Goal: Task Accomplishment & Management: Complete application form

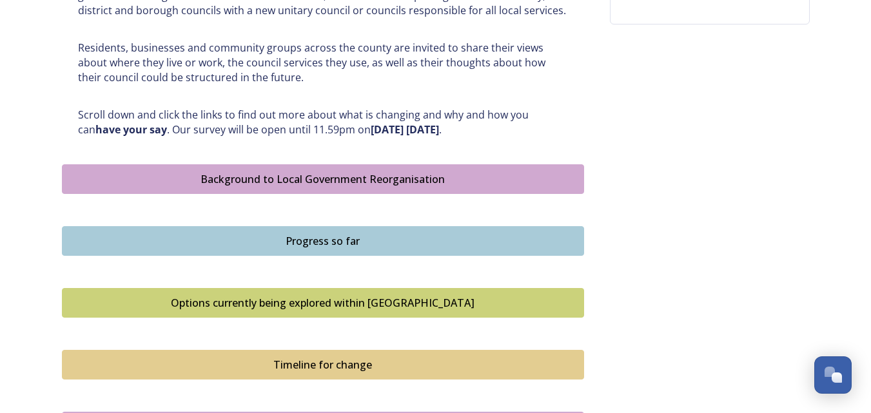
scroll to position [608, 0]
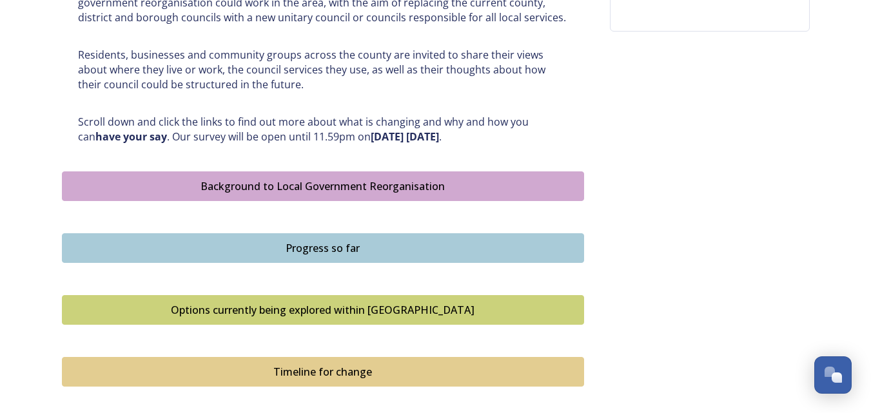
click at [341, 180] on div "Background to Local Government Reorganisation" at bounding box center [323, 186] width 508 height 15
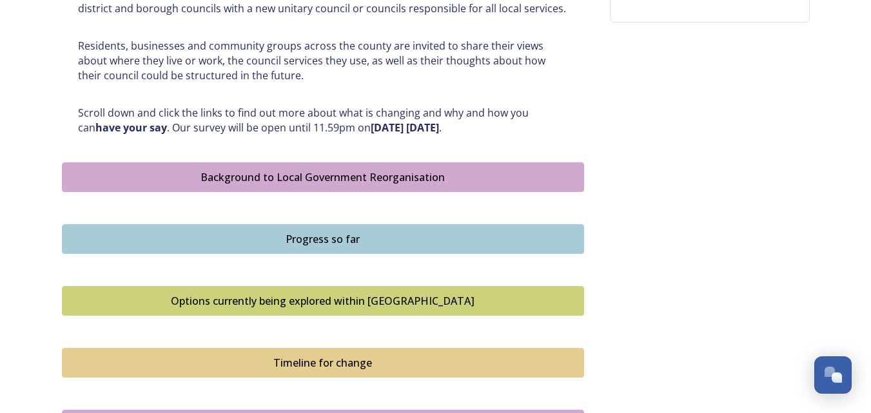
scroll to position [619, 0]
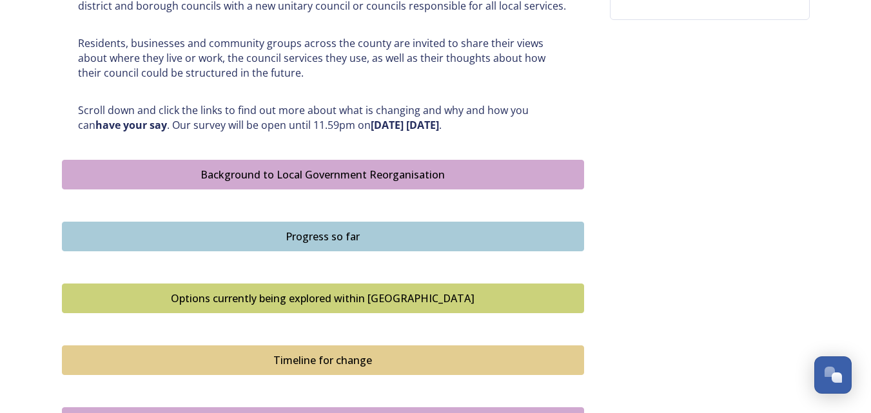
click at [368, 233] on div "Progress so far" at bounding box center [323, 236] width 508 height 15
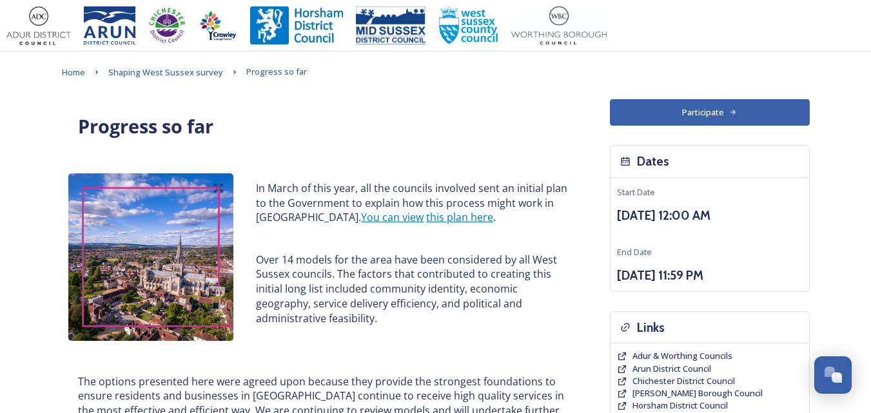
click at [368, 233] on p at bounding box center [412, 239] width 312 height 15
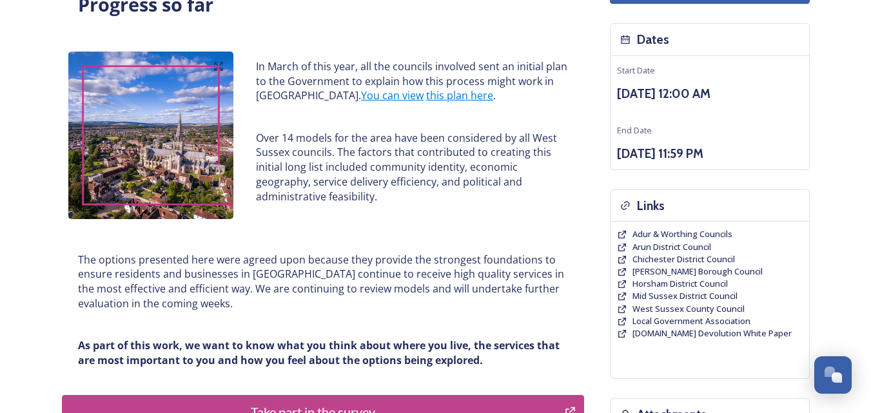
scroll to position [112, 0]
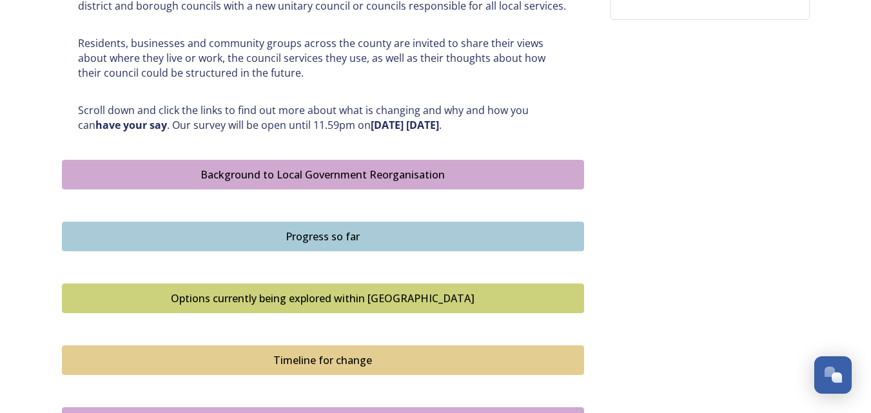
scroll to position [624, 0]
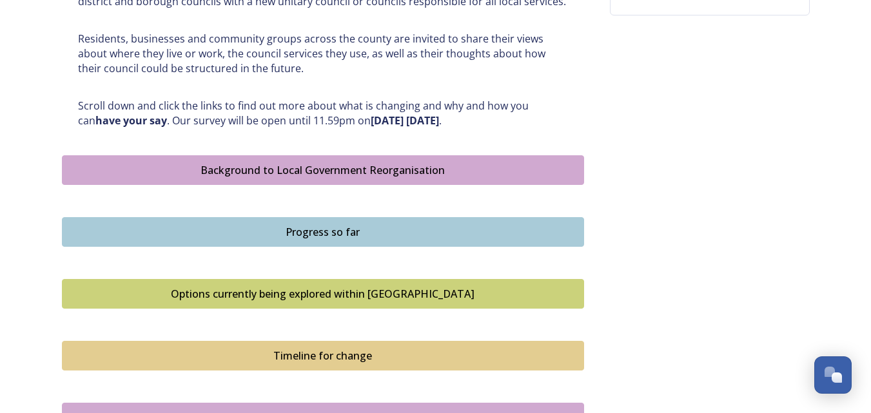
click at [377, 293] on div "Options currently being explored within West Sussex" at bounding box center [323, 293] width 508 height 15
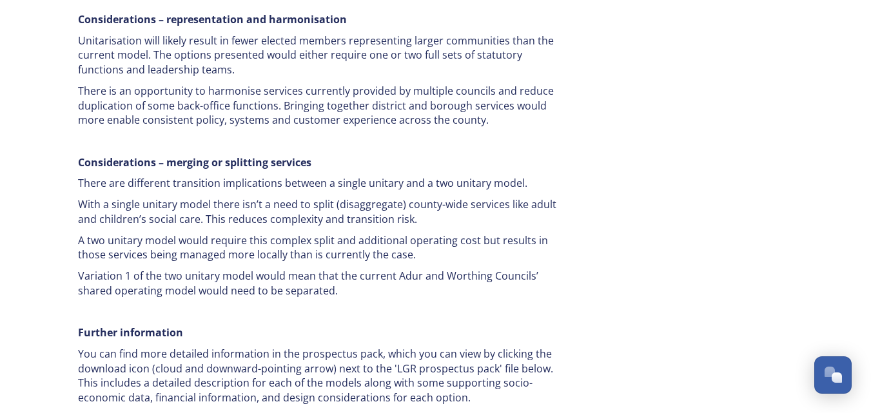
scroll to position [2381, 0]
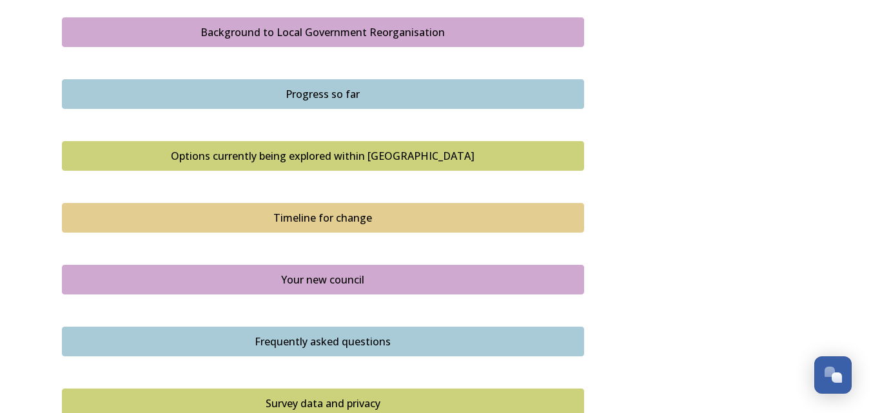
scroll to position [764, 0]
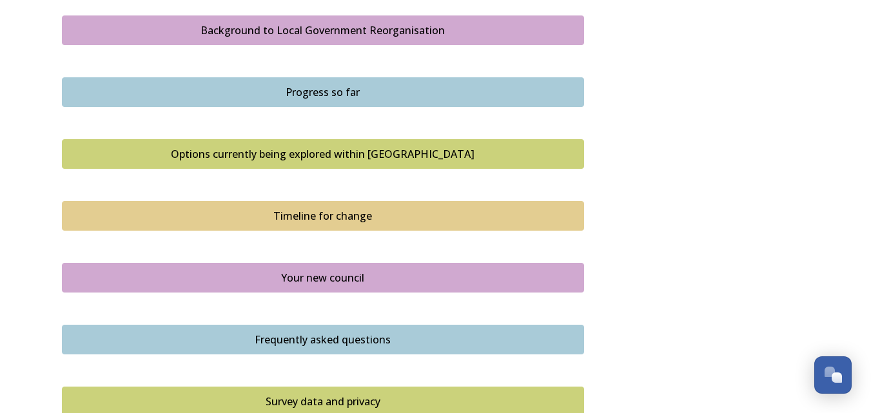
click at [348, 211] on div "Timeline for change" at bounding box center [323, 215] width 508 height 15
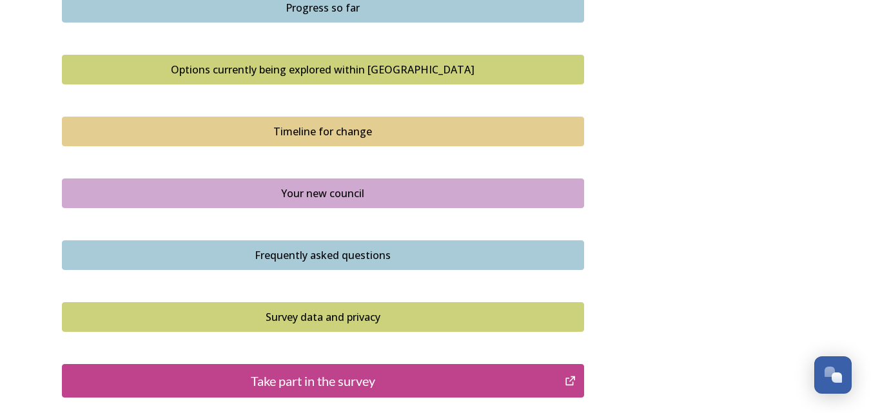
scroll to position [855, 0]
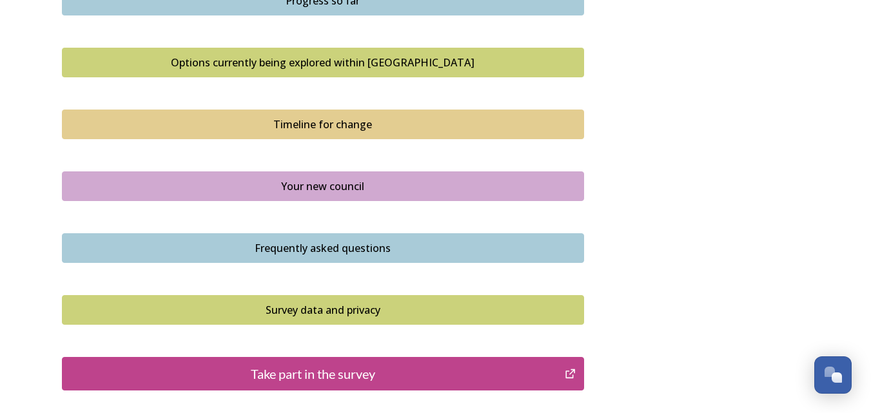
click at [337, 192] on div "Your new council" at bounding box center [323, 186] width 508 height 15
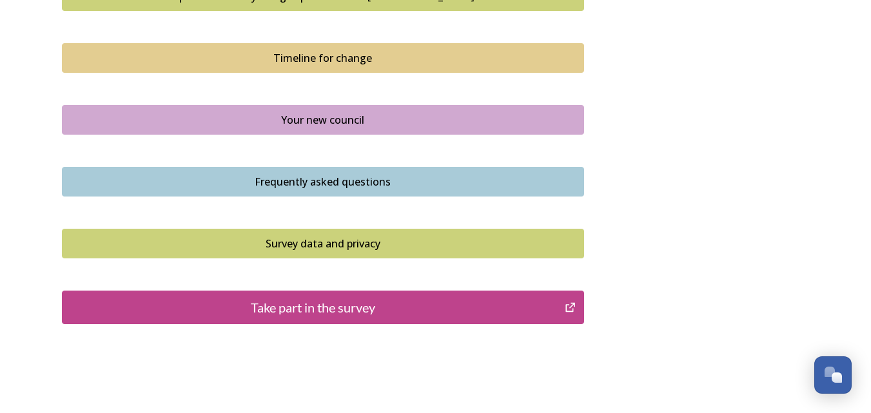
scroll to position [926, 0]
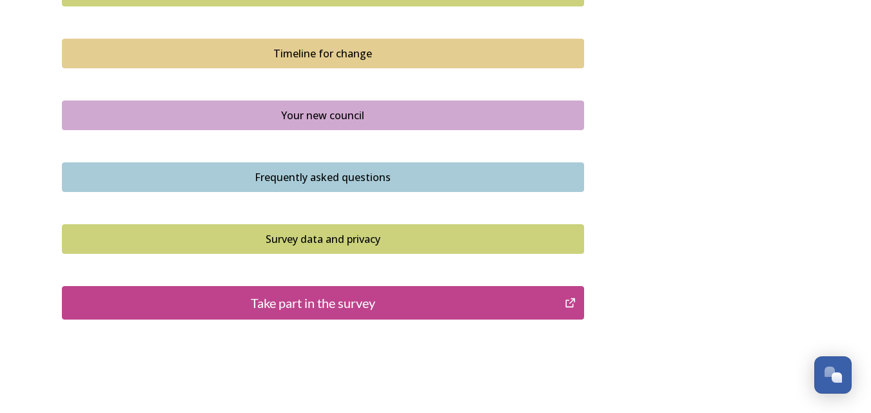
click at [382, 174] on div "Frequently asked questions" at bounding box center [323, 177] width 508 height 15
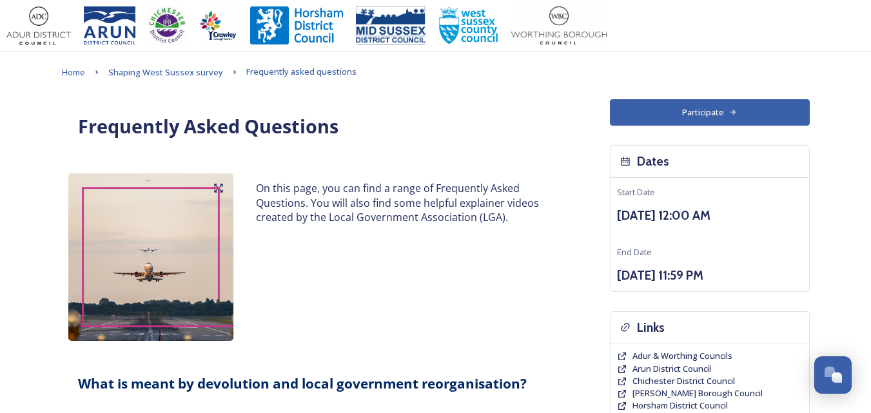
drag, startPoint x: 866, startPoint y: 83, endPoint x: 869, endPoint y: 70, distance: 12.7
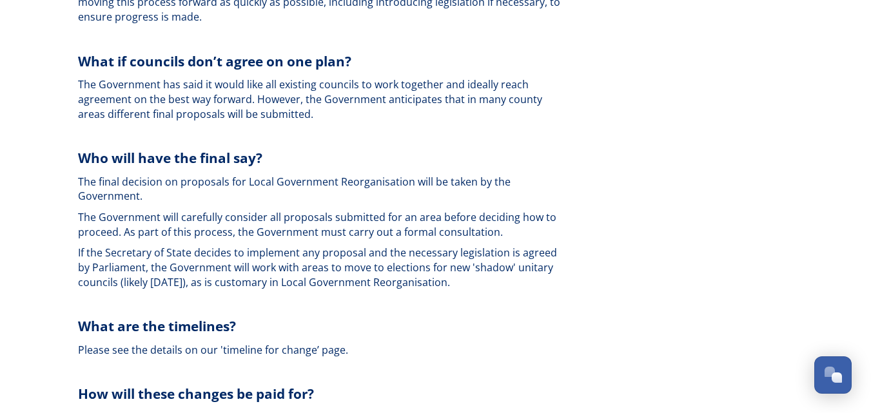
scroll to position [2292, 0]
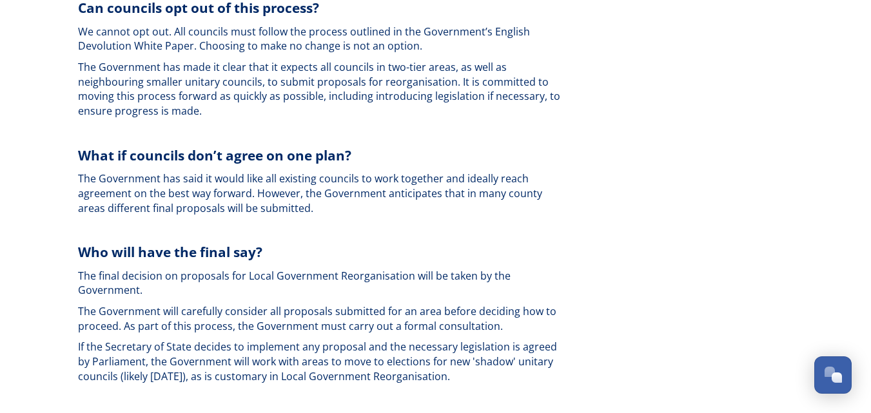
click at [66, 68] on div "What is the current structure of local government in West Sussex? West Sussex i…" at bounding box center [323, 309] width 522 height 1607
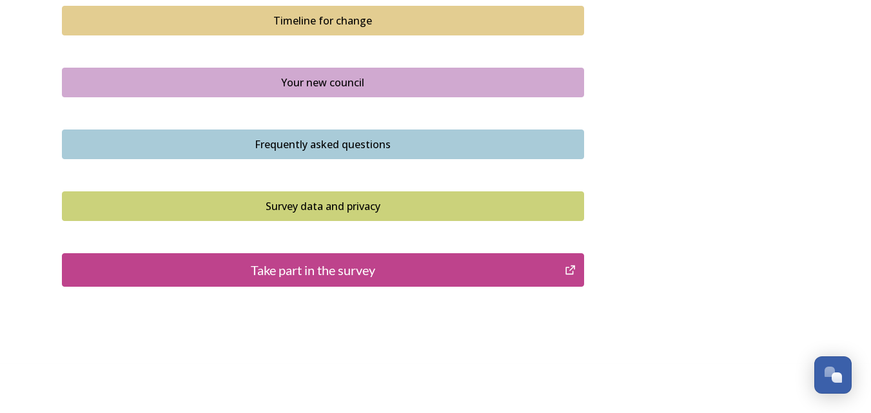
scroll to position [961, 0]
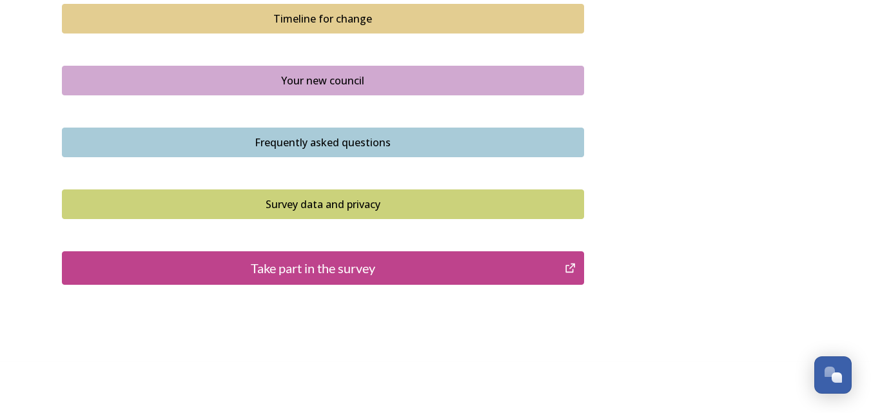
click at [319, 263] on div "Take part in the survey" at bounding box center [314, 268] width 490 height 19
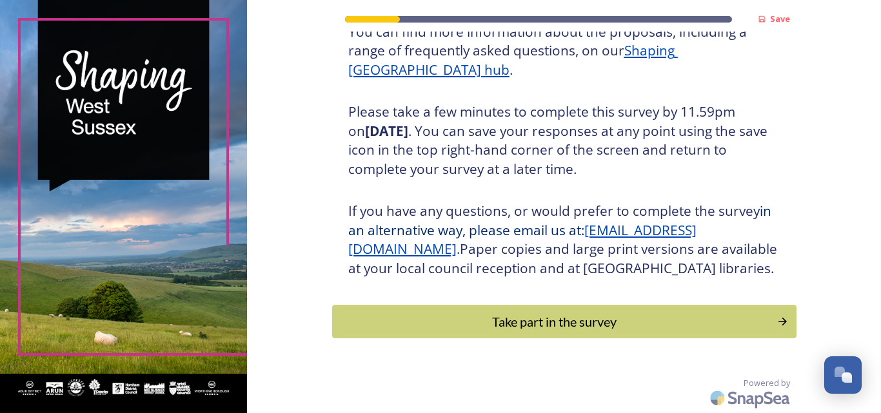
scroll to position [206, 0]
click at [581, 327] on div "Take part in the survey" at bounding box center [555, 321] width 436 height 19
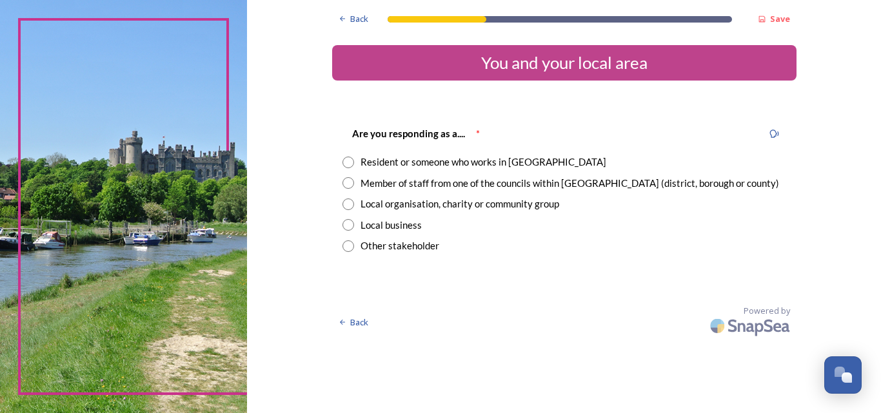
click at [345, 163] on input "radio" at bounding box center [349, 163] width 12 height 12
radio input "true"
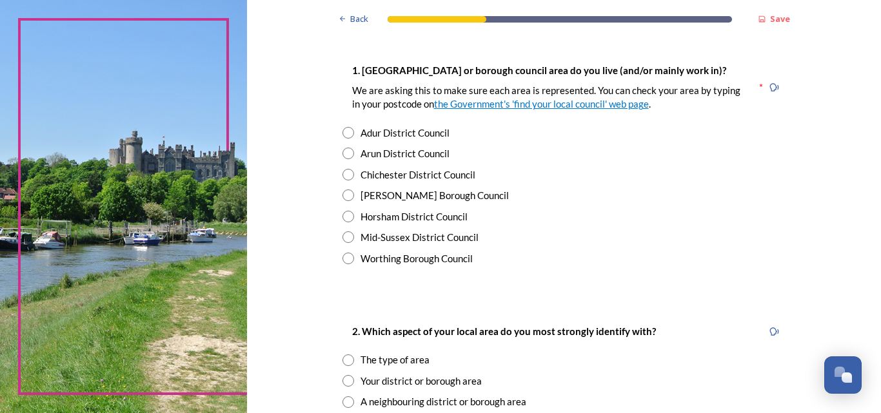
scroll to position [256, 0]
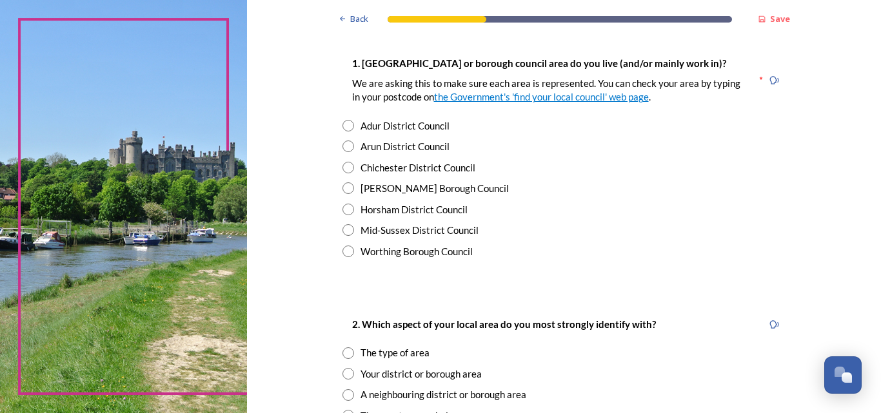
click at [344, 229] on input "radio" at bounding box center [349, 230] width 12 height 12
radio input "true"
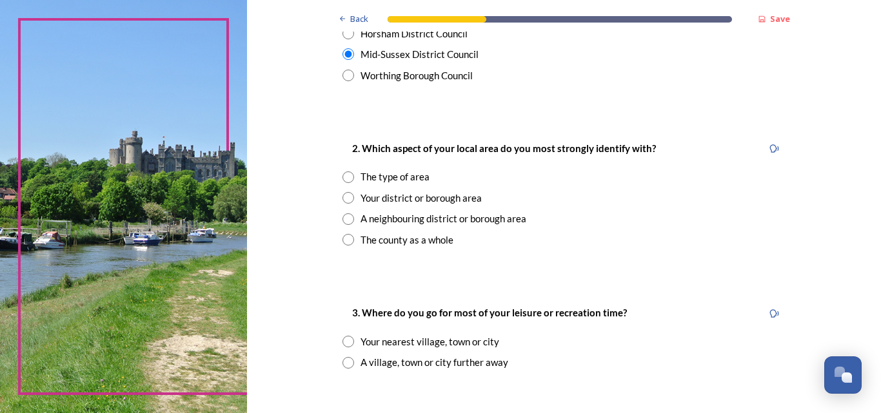
scroll to position [435, 0]
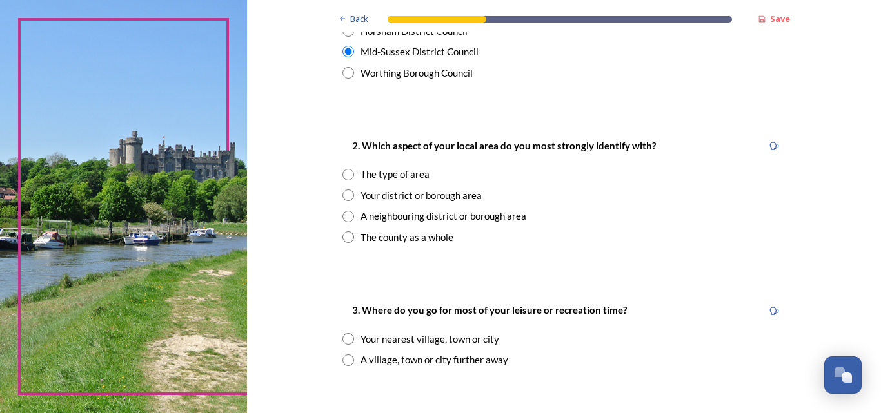
click at [343, 195] on input "radio" at bounding box center [349, 196] width 12 height 12
radio input "true"
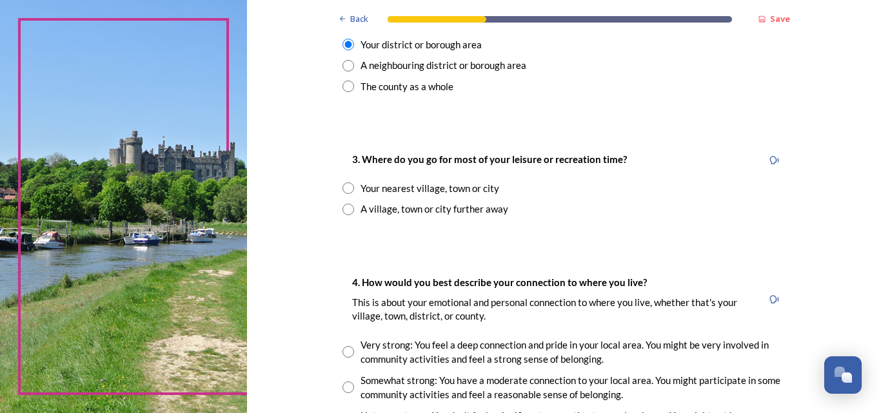
scroll to position [588, 0]
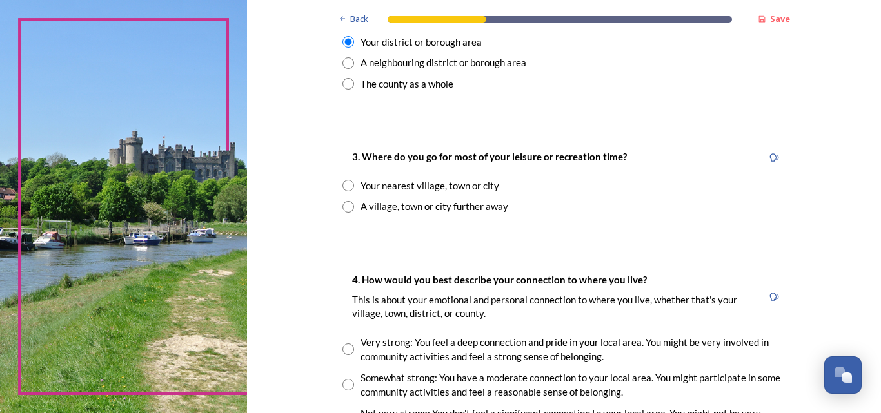
click at [344, 184] on input "radio" at bounding box center [349, 186] width 12 height 12
radio input "true"
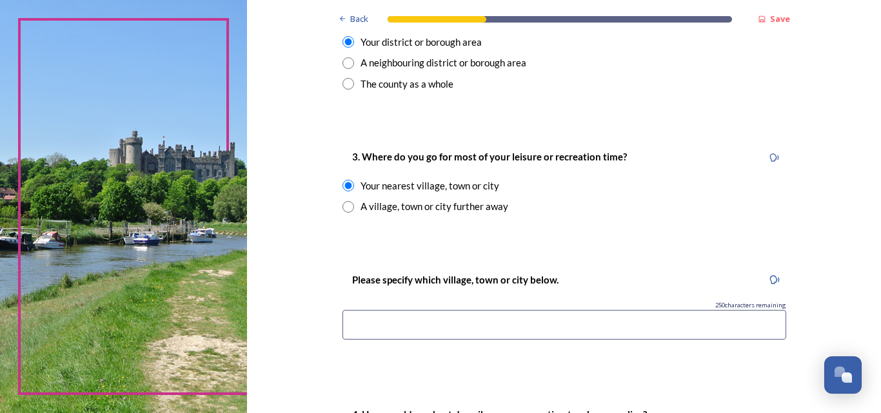
click at [410, 332] on input at bounding box center [565, 325] width 444 height 30
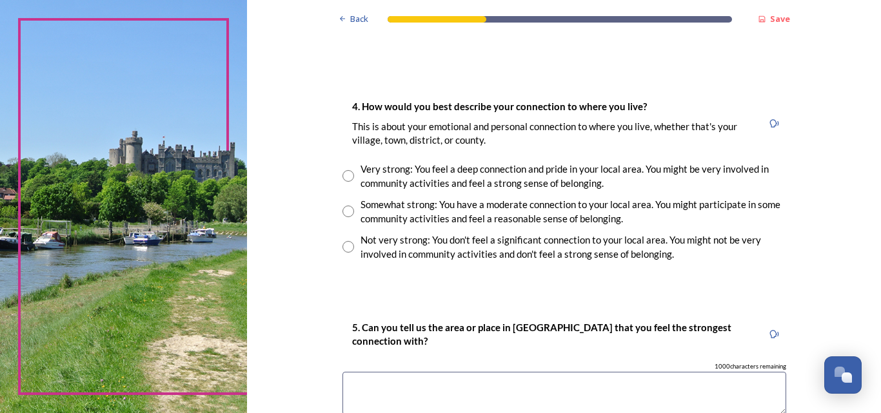
scroll to position [899, 0]
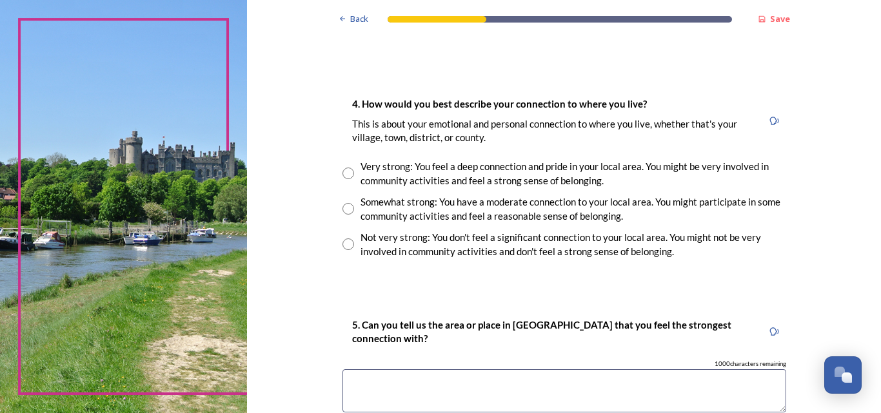
type input "[PERSON_NAME]"
click at [344, 208] on input "radio" at bounding box center [349, 209] width 12 height 12
radio input "true"
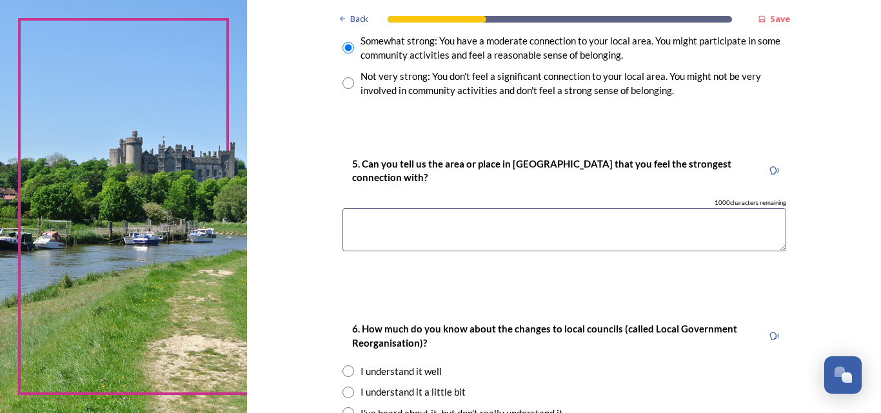
scroll to position [1066, 0]
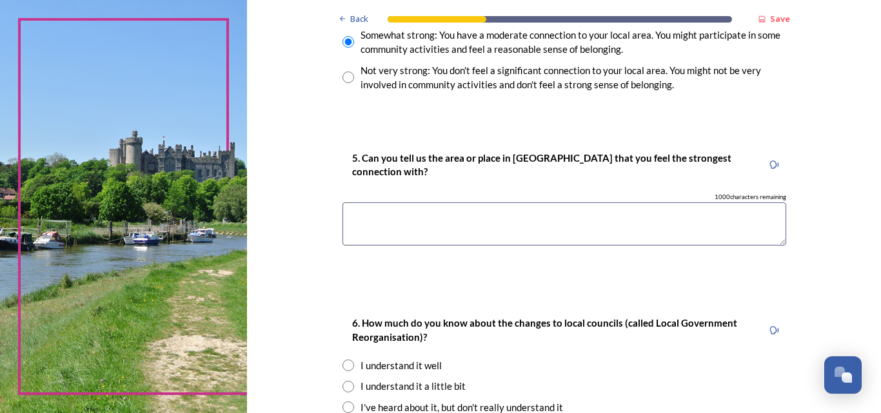
click at [359, 214] on textarea at bounding box center [565, 224] width 444 height 43
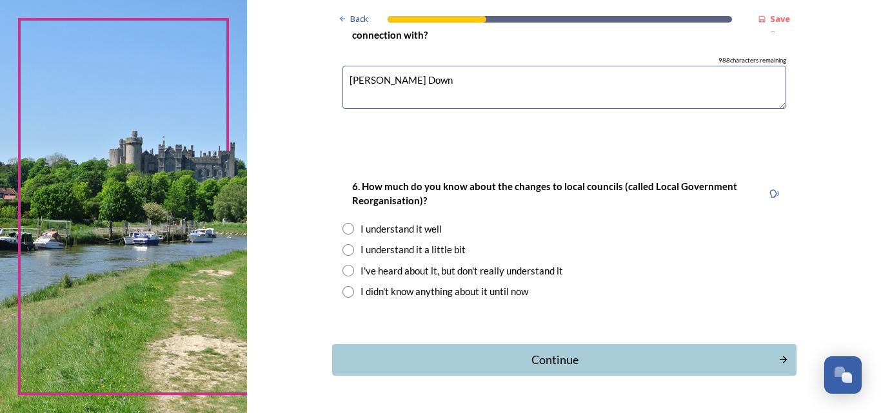
scroll to position [1208, 0]
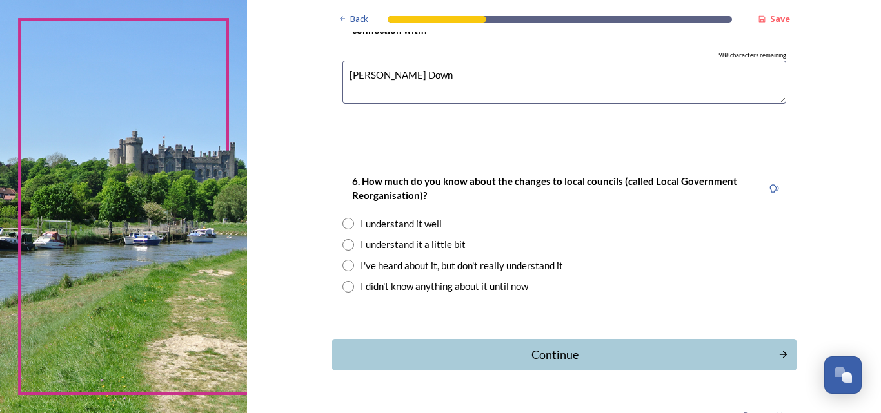
type textarea "[PERSON_NAME] Down"
click at [344, 265] on input "radio" at bounding box center [349, 266] width 12 height 12
radio input "true"
click at [343, 244] on input "radio" at bounding box center [349, 245] width 12 height 12
radio input "true"
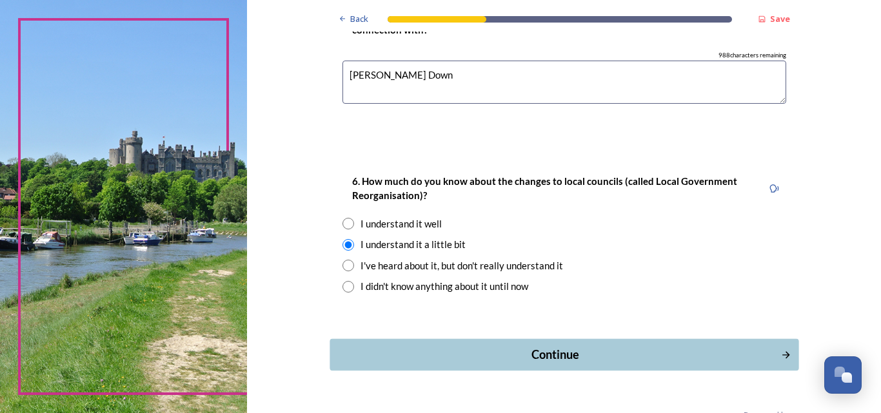
click at [681, 355] on div "Continue" at bounding box center [555, 354] width 437 height 17
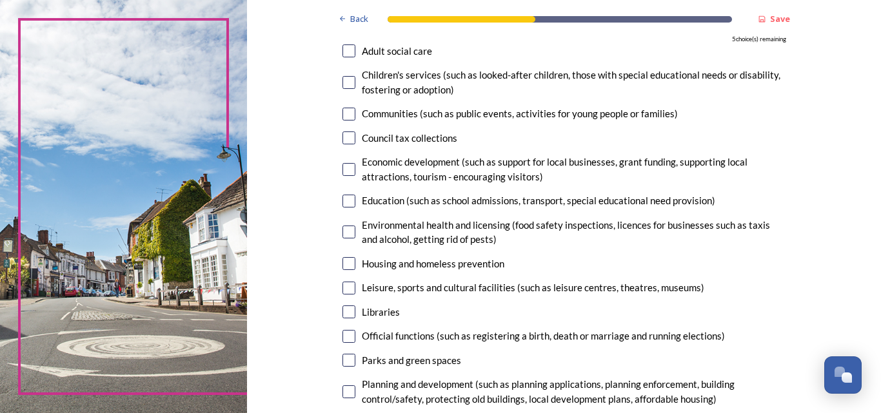
scroll to position [143, 0]
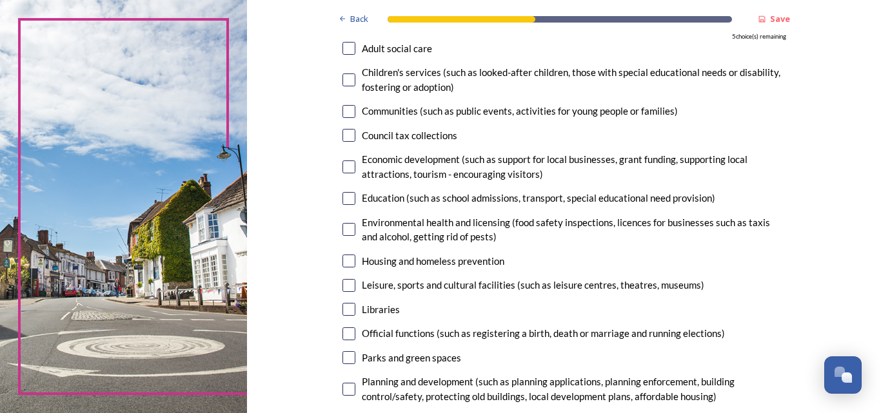
click at [344, 137] on input "checkbox" at bounding box center [349, 135] width 13 height 13
checkbox input "true"
click at [343, 168] on input "checkbox" at bounding box center [349, 167] width 13 height 13
checkbox input "true"
click at [343, 230] on input "checkbox" at bounding box center [349, 229] width 13 height 13
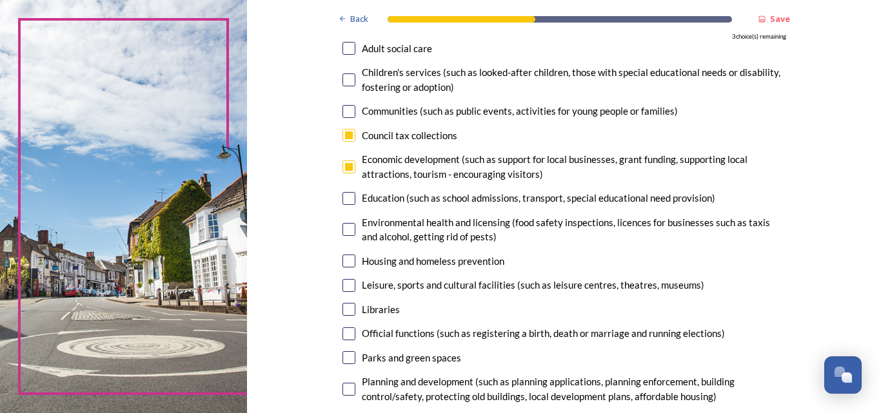
checkbox input "true"
click at [344, 287] on input "checkbox" at bounding box center [349, 285] width 13 height 13
checkbox input "true"
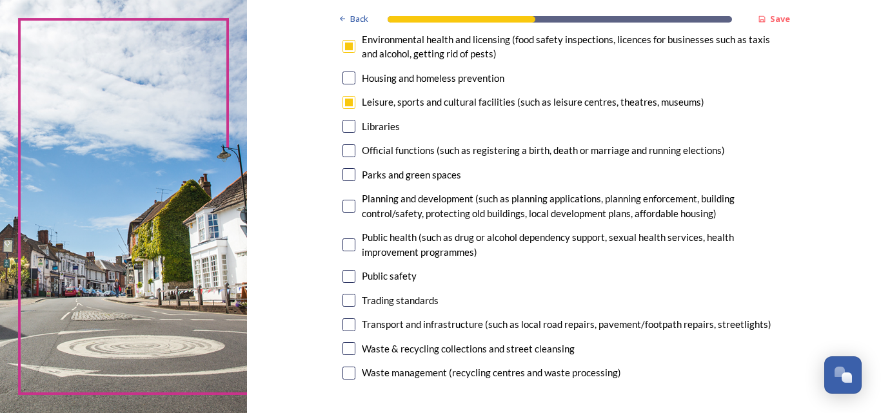
scroll to position [332, 0]
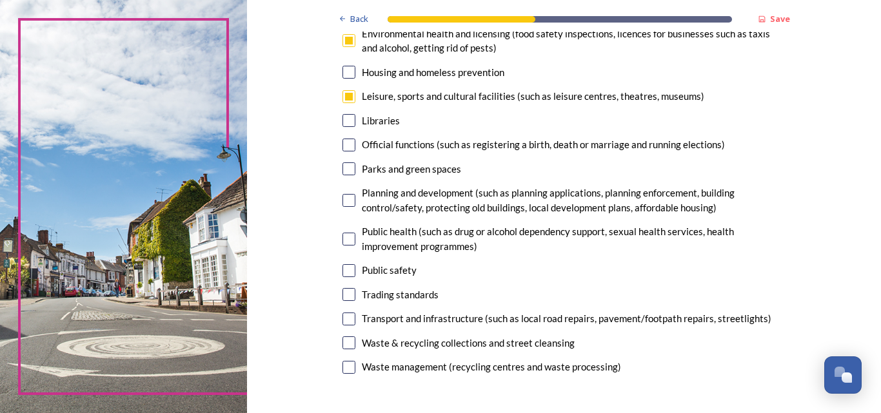
click at [345, 172] on input "checkbox" at bounding box center [349, 169] width 13 height 13
checkbox input "true"
click at [345, 202] on input "checkbox" at bounding box center [349, 200] width 13 height 13
click at [343, 200] on input "checkbox" at bounding box center [349, 200] width 13 height 13
click at [346, 201] on input "checkbox" at bounding box center [349, 200] width 13 height 13
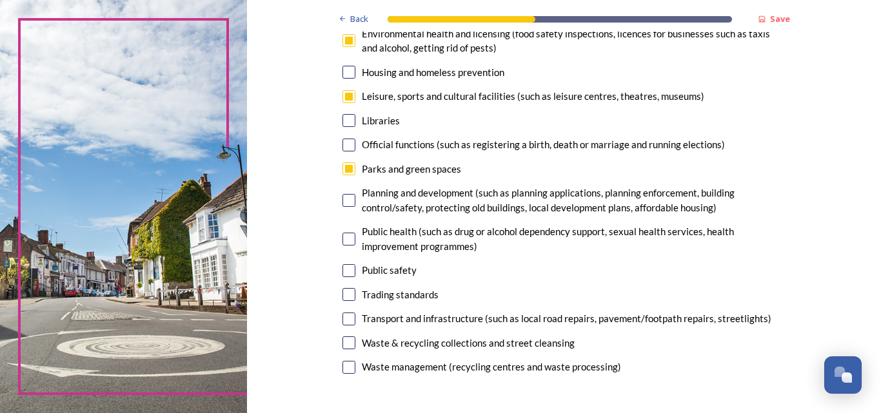
click at [346, 201] on input "checkbox" at bounding box center [349, 200] width 13 height 13
checkbox input "false"
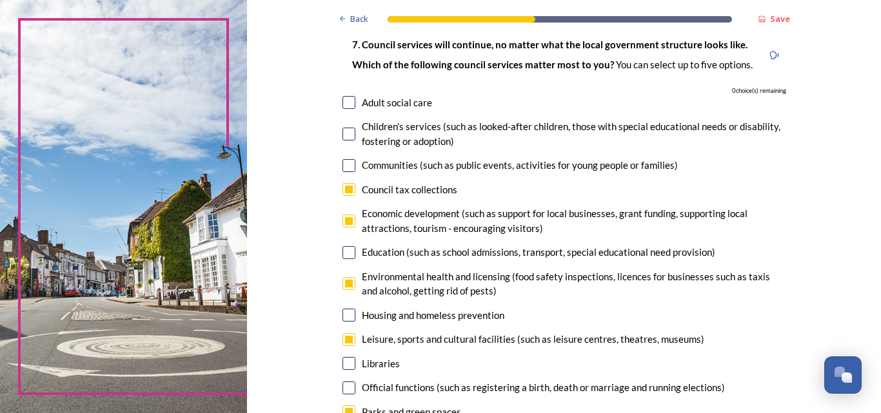
scroll to position [92, 0]
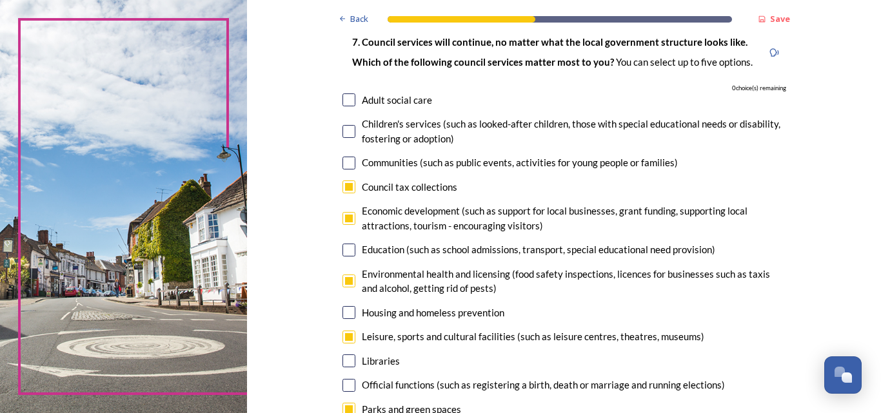
click at [344, 185] on input "checkbox" at bounding box center [349, 187] width 13 height 13
checkbox input "false"
click at [346, 219] on input "checkbox" at bounding box center [349, 218] width 13 height 13
checkbox input "false"
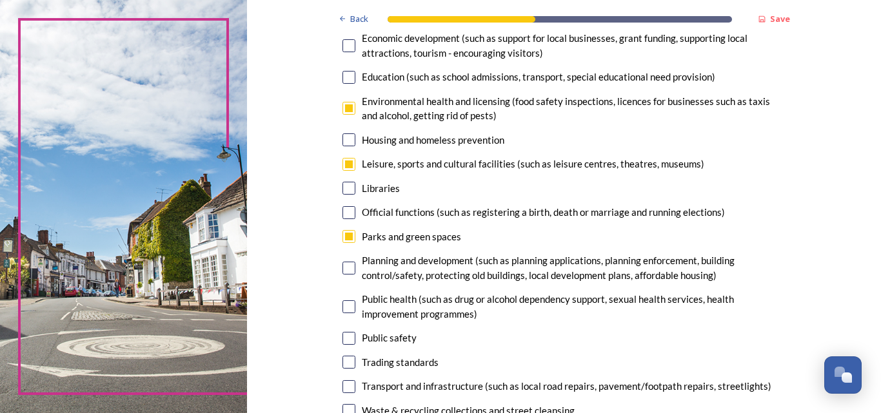
scroll to position [267, 0]
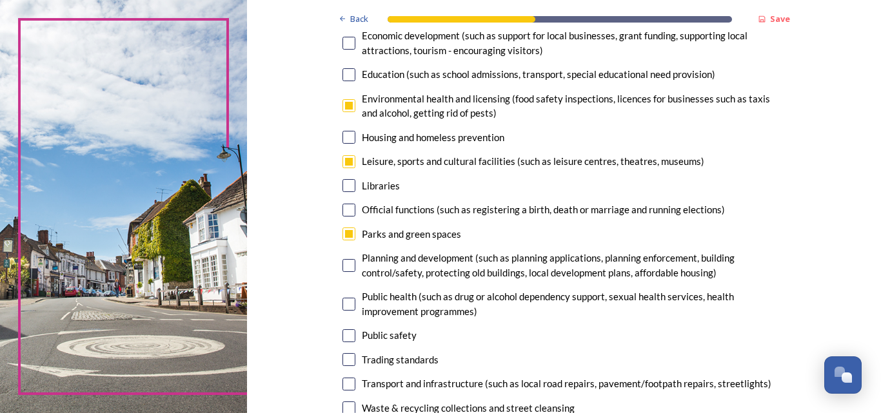
click at [343, 164] on input "checkbox" at bounding box center [349, 161] width 13 height 13
checkbox input "false"
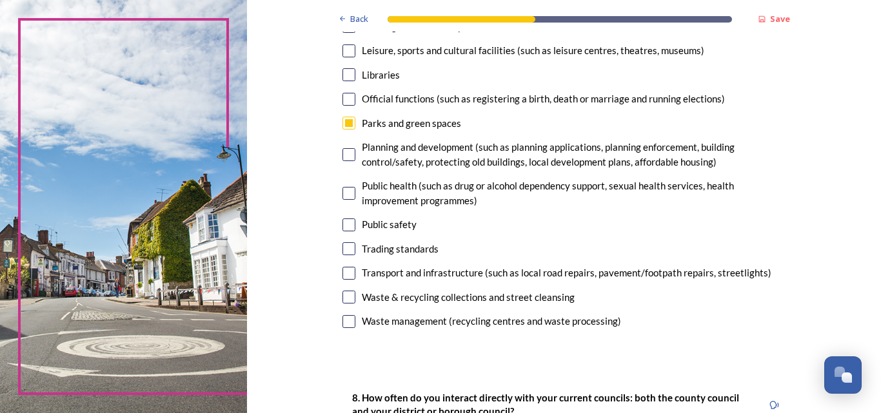
scroll to position [381, 0]
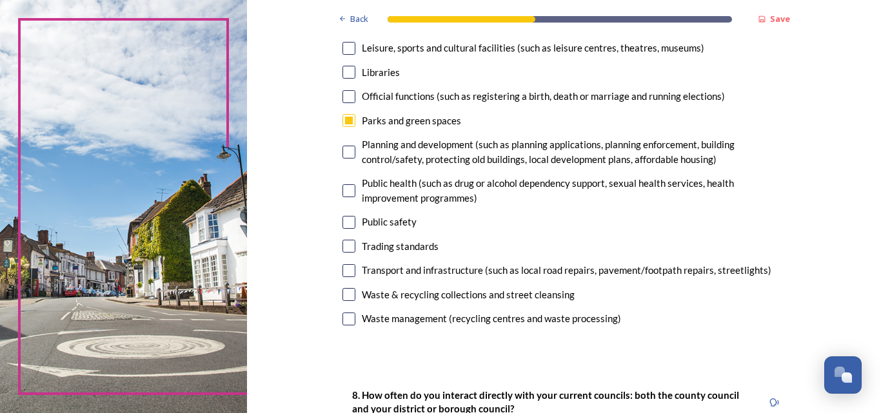
click at [344, 154] on input "checkbox" at bounding box center [349, 152] width 13 height 13
checkbox input "true"
click at [346, 224] on input "checkbox" at bounding box center [349, 222] width 13 height 13
checkbox input "true"
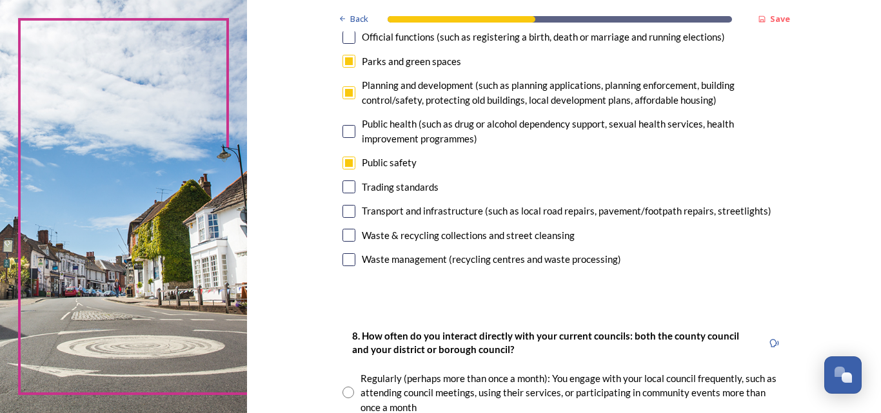
scroll to position [448, 0]
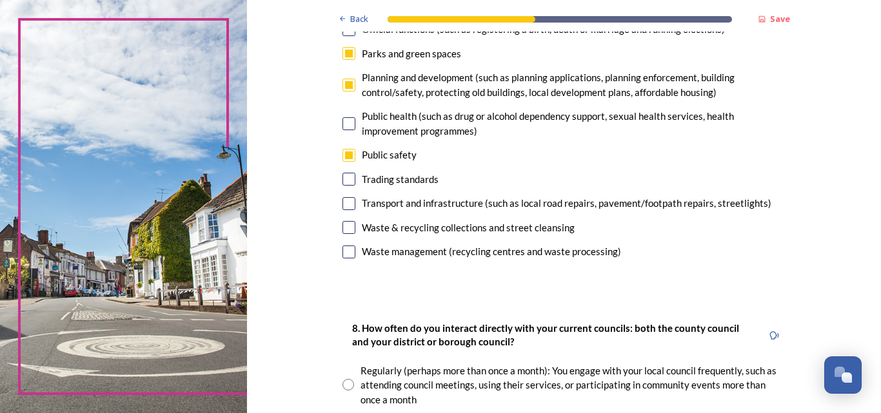
click at [345, 203] on input "checkbox" at bounding box center [349, 203] width 13 height 13
checkbox input "true"
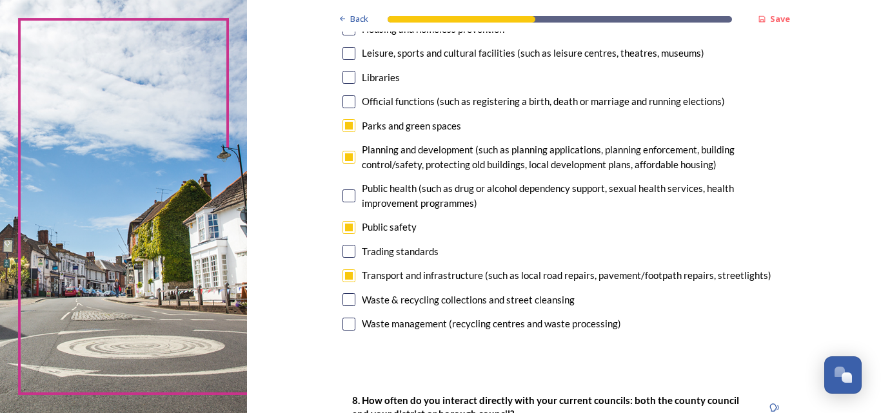
scroll to position [386, 0]
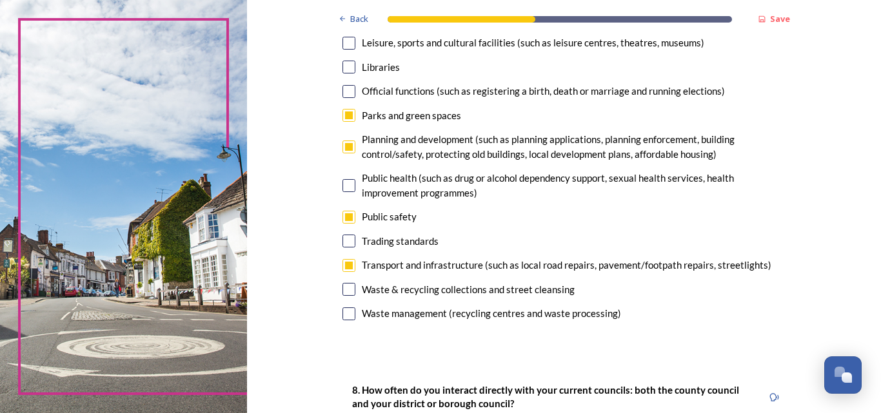
click at [343, 119] on input "checkbox" at bounding box center [349, 115] width 13 height 13
checkbox input "false"
click at [346, 292] on input "checkbox" at bounding box center [349, 289] width 13 height 13
click at [481, 297] on div "Waste & recycling collections and street cleansing" at bounding box center [468, 290] width 213 height 15
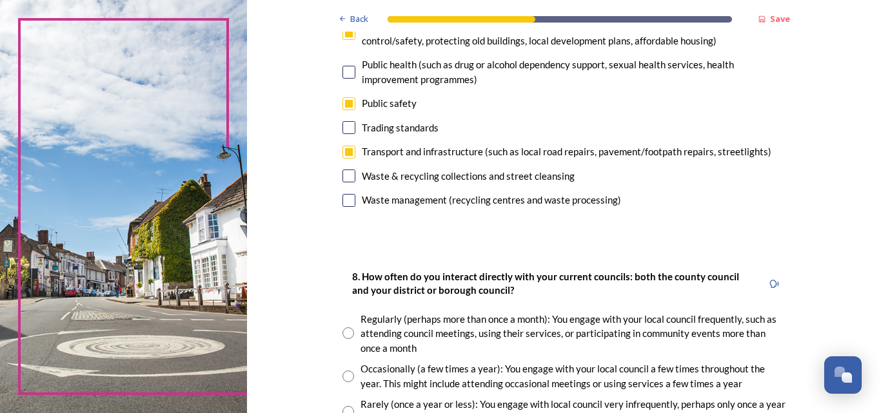
scroll to position [510, 0]
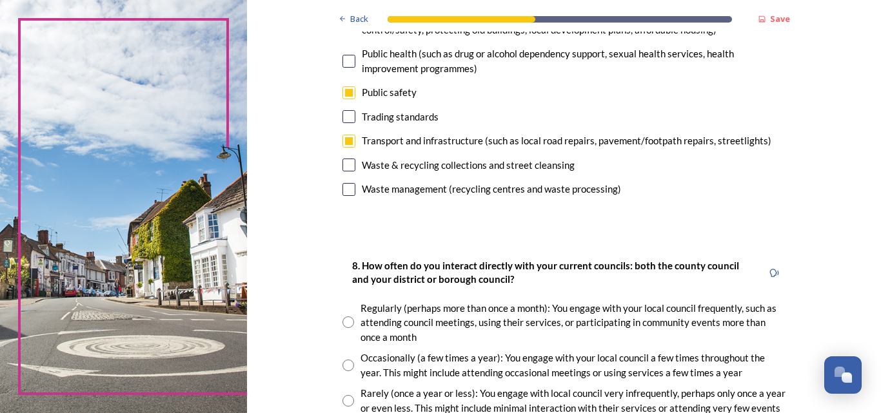
click at [343, 165] on input "checkbox" at bounding box center [349, 165] width 13 height 13
checkbox input "true"
click at [344, 190] on input "checkbox" at bounding box center [349, 189] width 13 height 13
checkbox input "false"
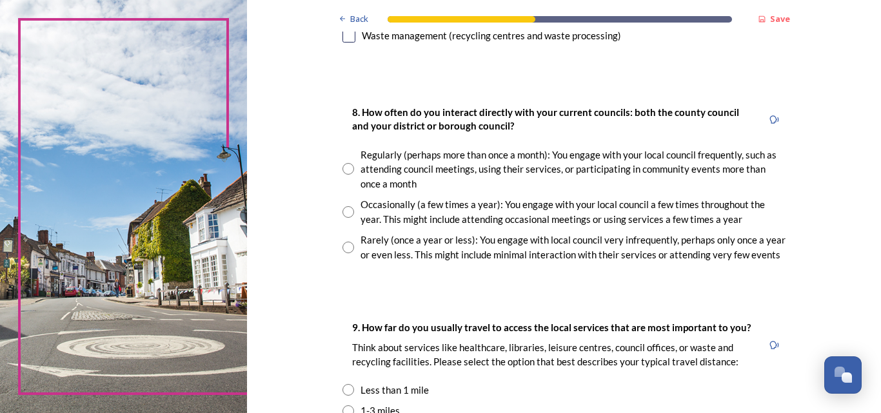
scroll to position [670, 0]
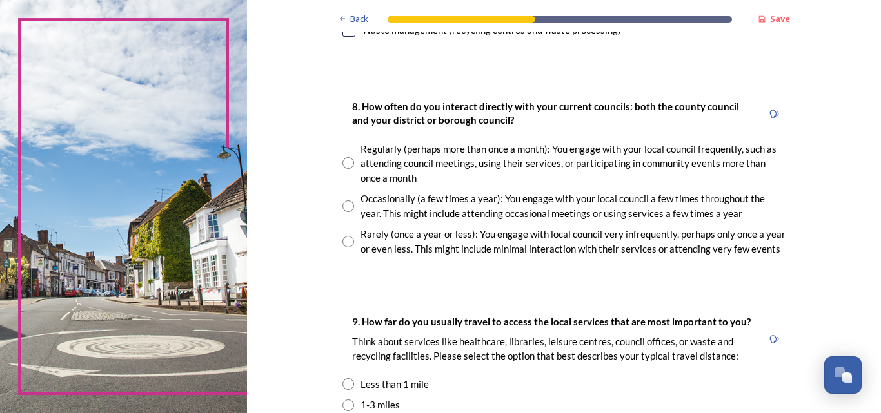
click at [343, 243] on input "radio" at bounding box center [349, 242] width 12 height 12
radio input "true"
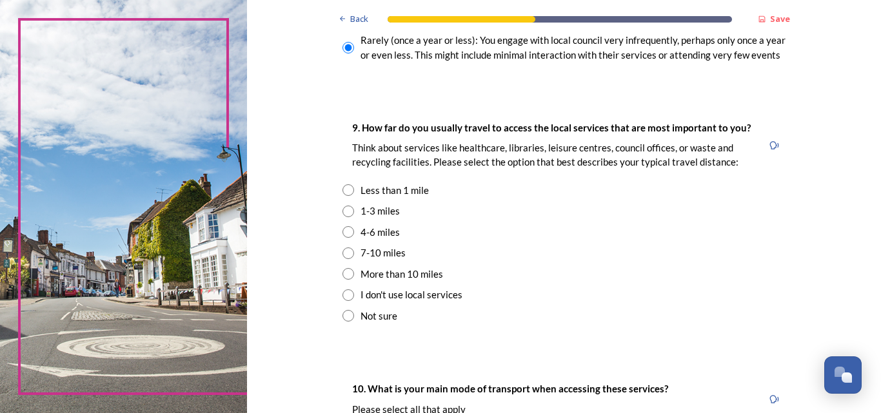
scroll to position [866, 0]
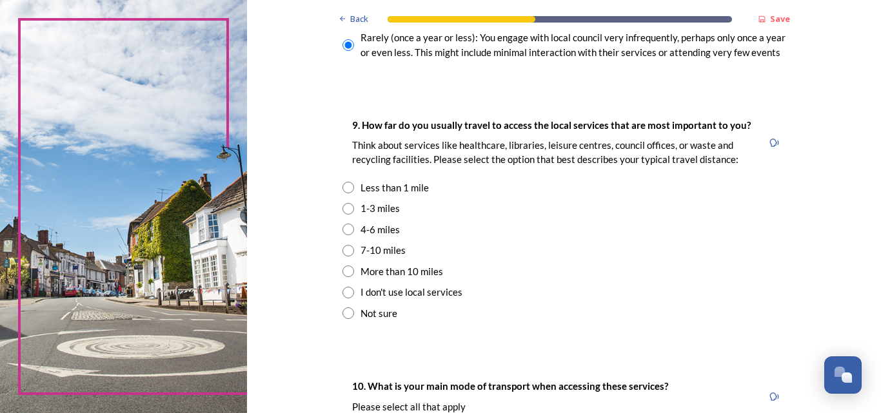
click at [343, 232] on input "radio" at bounding box center [349, 230] width 12 height 12
radio input "true"
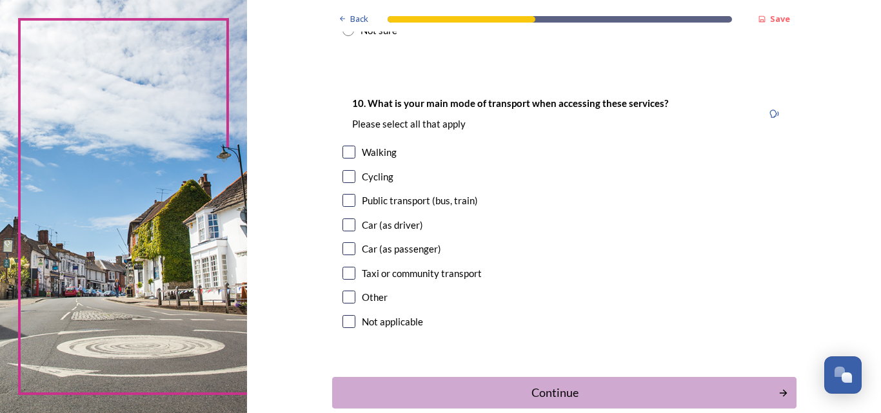
scroll to position [1160, 0]
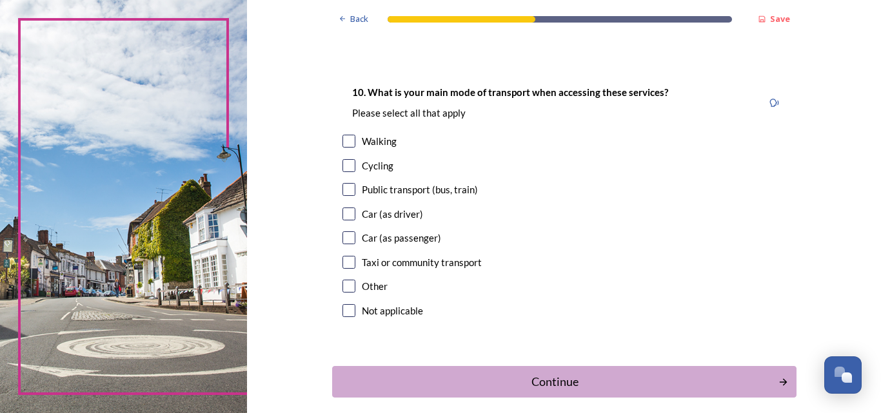
click at [345, 216] on input "checkbox" at bounding box center [349, 214] width 13 height 13
checkbox input "true"
click at [557, 377] on div "Continue" at bounding box center [555, 381] width 437 height 17
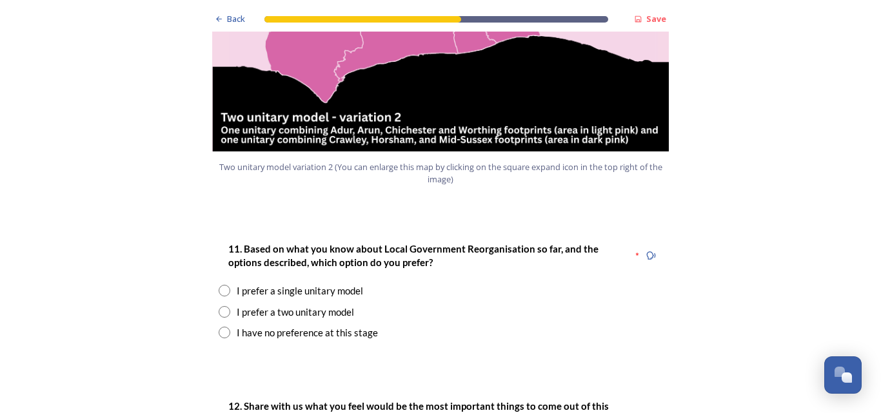
scroll to position [1551, 0]
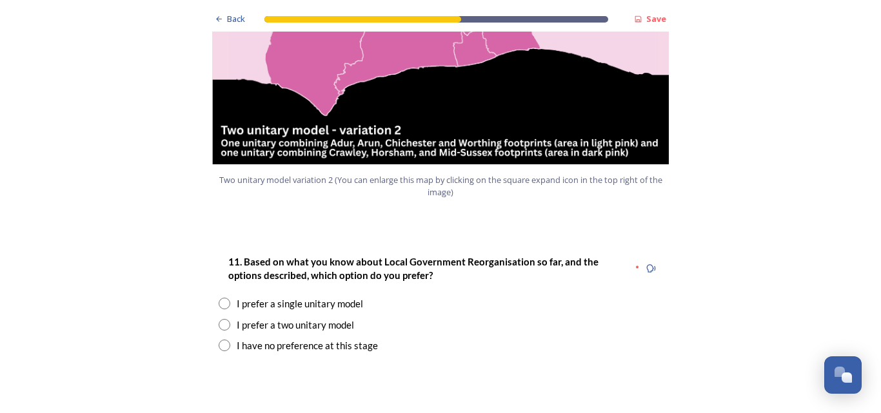
click at [219, 319] on input "radio" at bounding box center [225, 325] width 12 height 12
radio input "true"
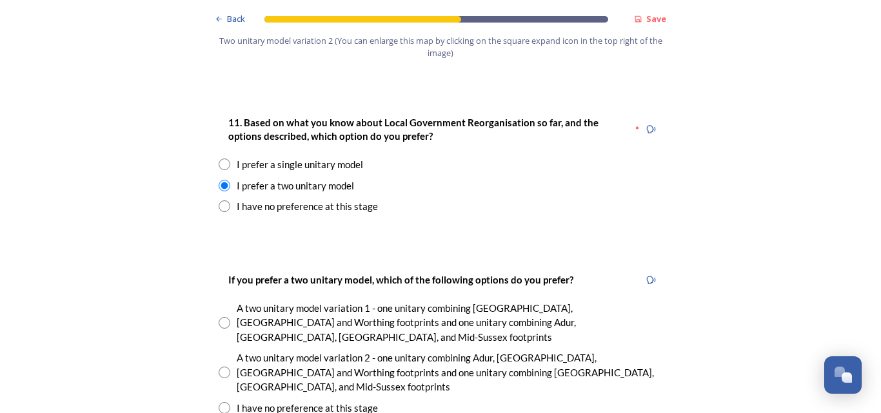
scroll to position [1719, 0]
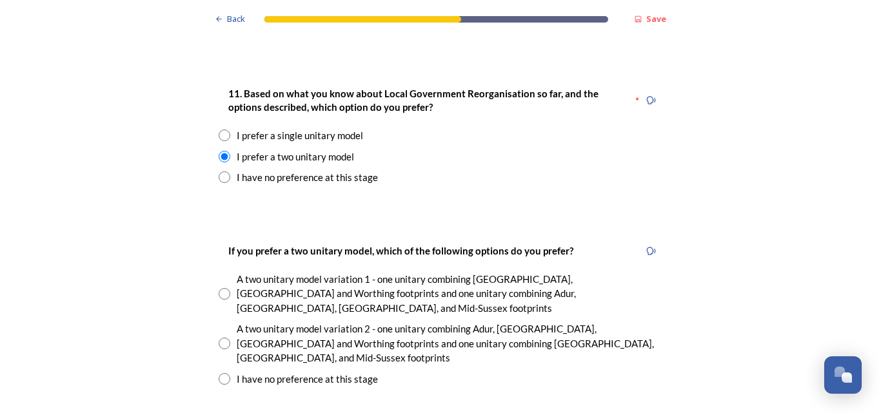
click at [219, 338] on input "radio" at bounding box center [225, 344] width 12 height 12
radio input "true"
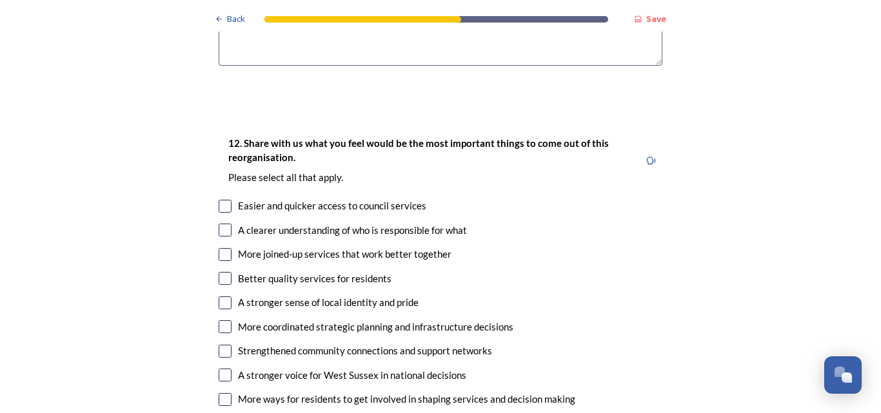
scroll to position [2321, 0]
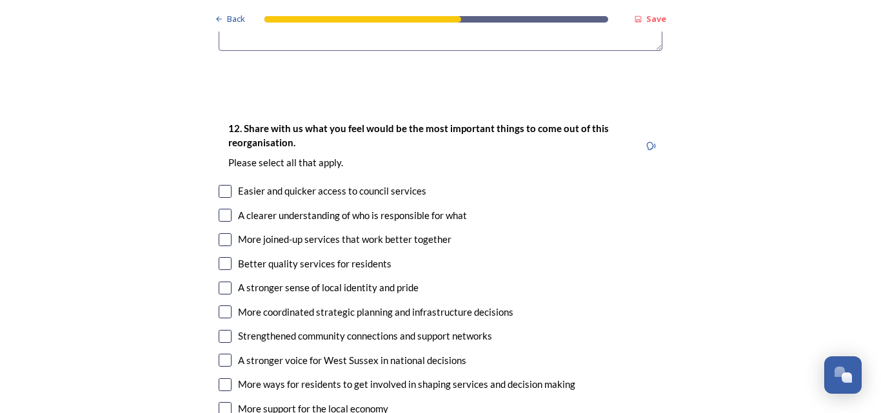
click at [223, 209] on input "checkbox" at bounding box center [225, 215] width 13 height 13
checkbox input "true"
click at [221, 233] on input "checkbox" at bounding box center [225, 239] width 13 height 13
checkbox input "true"
click at [221, 257] on input "checkbox" at bounding box center [225, 263] width 13 height 13
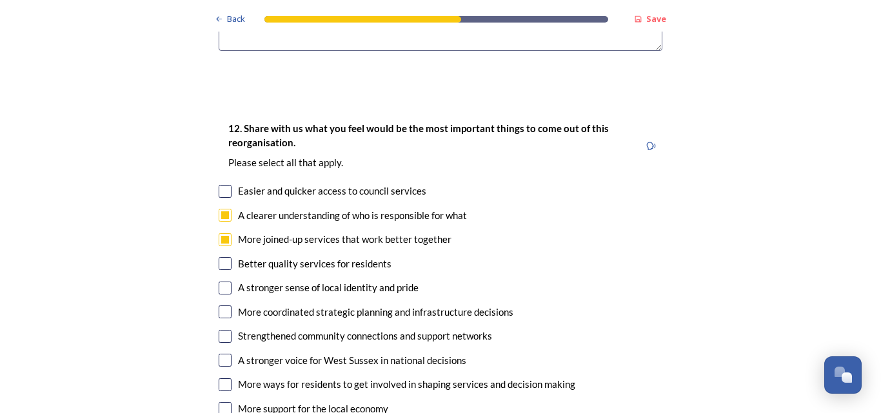
checkbox input "true"
click at [224, 185] on input "checkbox" at bounding box center [225, 191] width 13 height 13
checkbox input "true"
click at [221, 282] on input "checkbox" at bounding box center [225, 288] width 13 height 13
checkbox input "true"
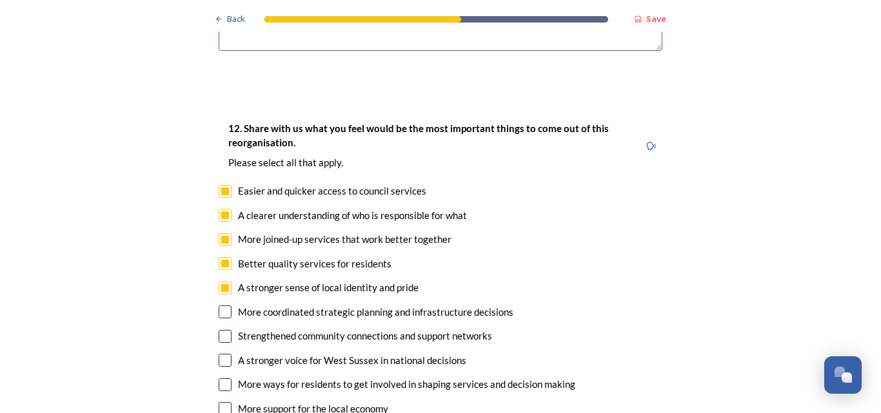
click at [221, 306] on input "checkbox" at bounding box center [225, 312] width 13 height 13
checkbox input "true"
click at [219, 402] on input "checkbox" at bounding box center [225, 408] width 13 height 13
checkbox input "true"
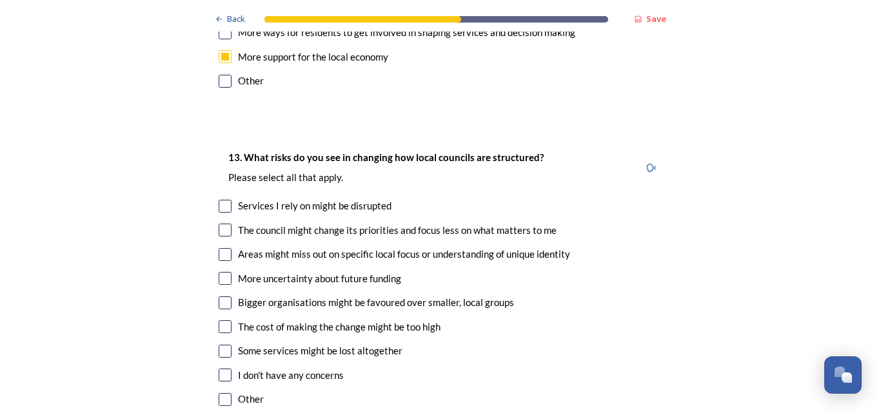
scroll to position [2680, 0]
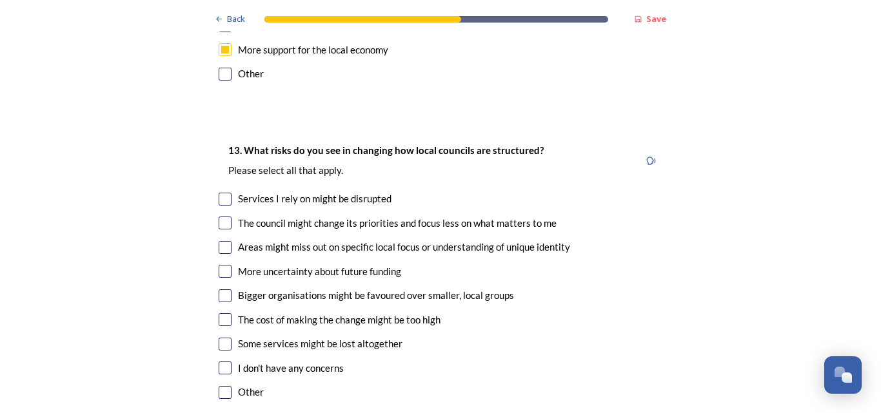
click at [223, 313] on input "checkbox" at bounding box center [225, 319] width 13 height 13
checkbox input "true"
click at [222, 193] on input "checkbox" at bounding box center [225, 199] width 13 height 13
checkbox input "true"
click at [219, 338] on input "checkbox" at bounding box center [225, 344] width 13 height 13
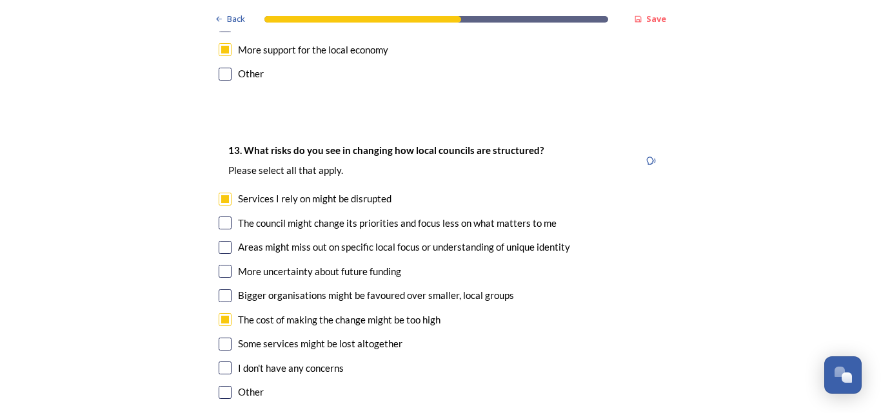
checkbox input "true"
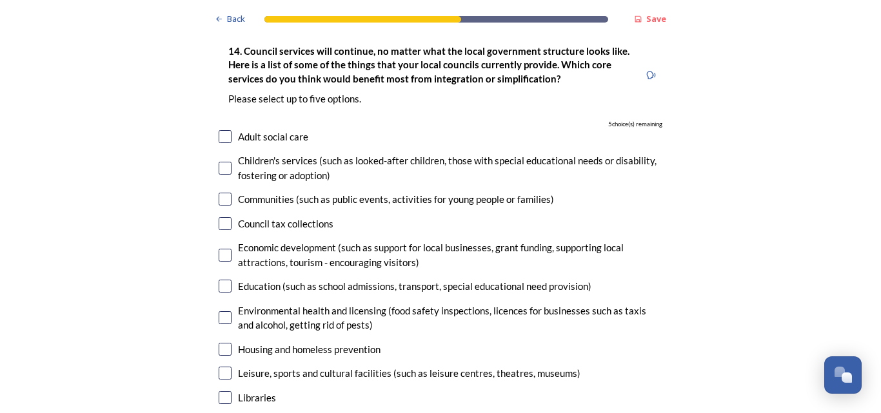
scroll to position [3106, 0]
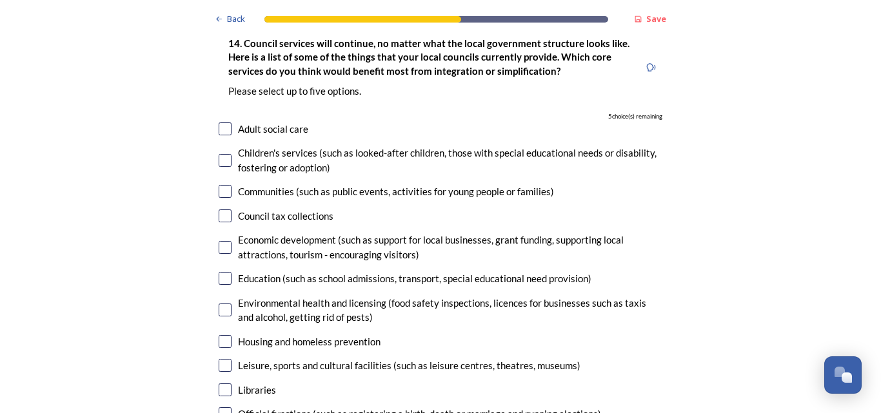
click at [223, 241] on input "checkbox" at bounding box center [225, 247] width 13 height 13
checkbox input "true"
click at [219, 272] on input "checkbox" at bounding box center [225, 278] width 13 height 13
checkbox input "true"
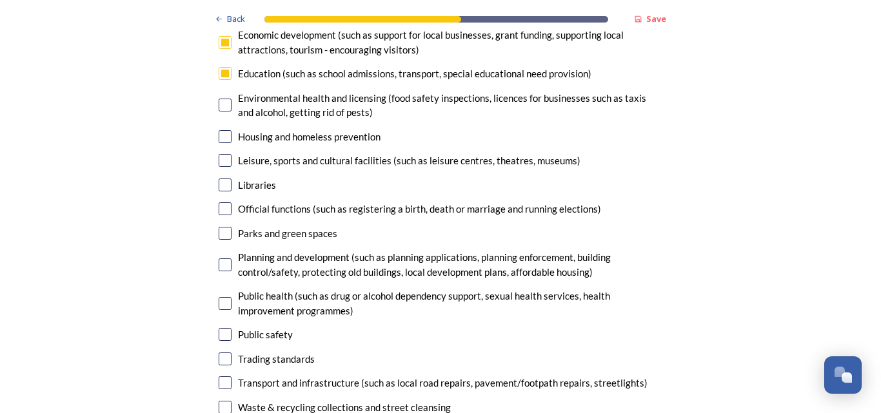
scroll to position [3318, 0]
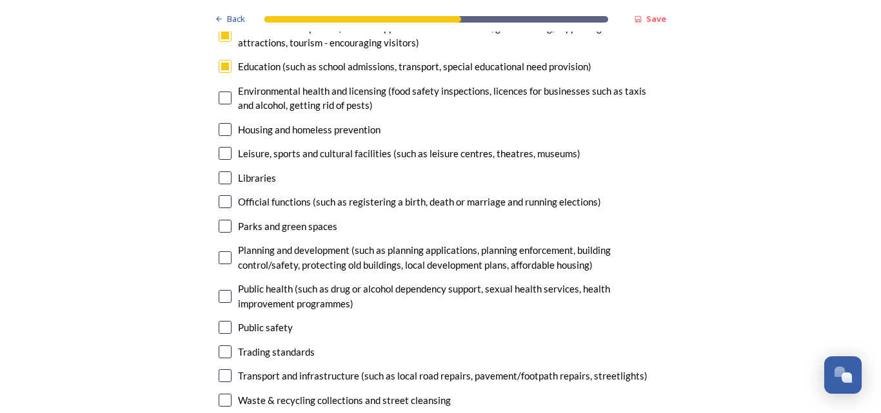
click at [223, 252] on input "checkbox" at bounding box center [225, 258] width 13 height 13
checkbox input "true"
click at [220, 321] on input "checkbox" at bounding box center [225, 327] width 13 height 13
checkbox input "true"
click at [221, 346] on input "checkbox" at bounding box center [225, 352] width 13 height 13
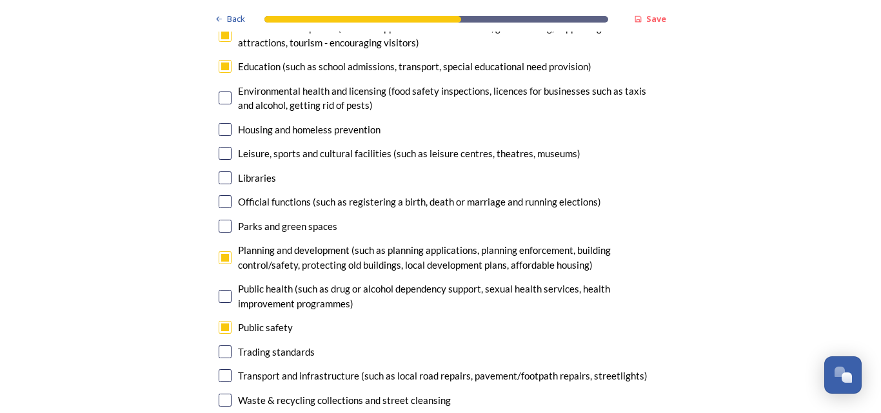
checkbox input "true"
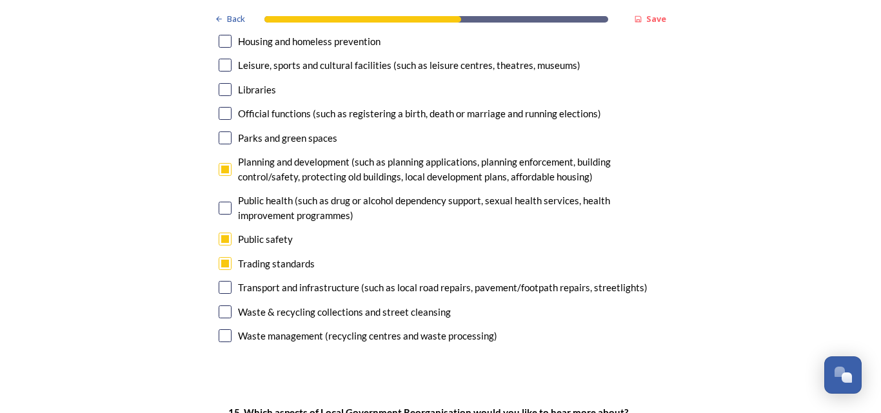
scroll to position [3421, 0]
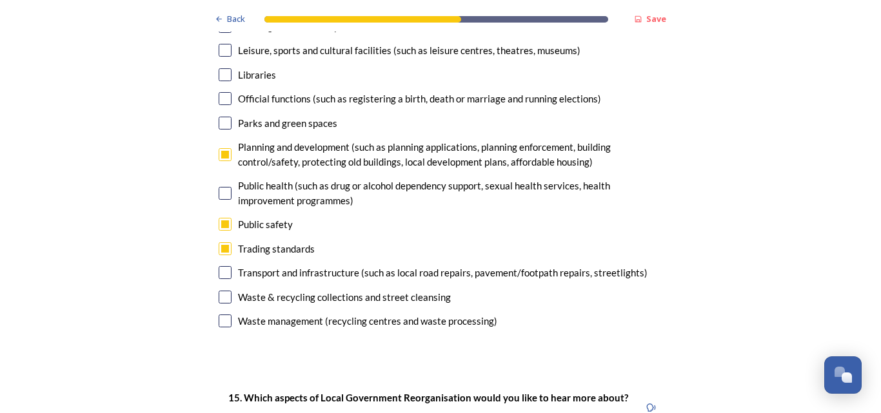
click at [222, 266] on input "checkbox" at bounding box center [225, 272] width 13 height 13
click at [219, 266] on input "checkbox" at bounding box center [225, 272] width 13 height 13
checkbox input "false"
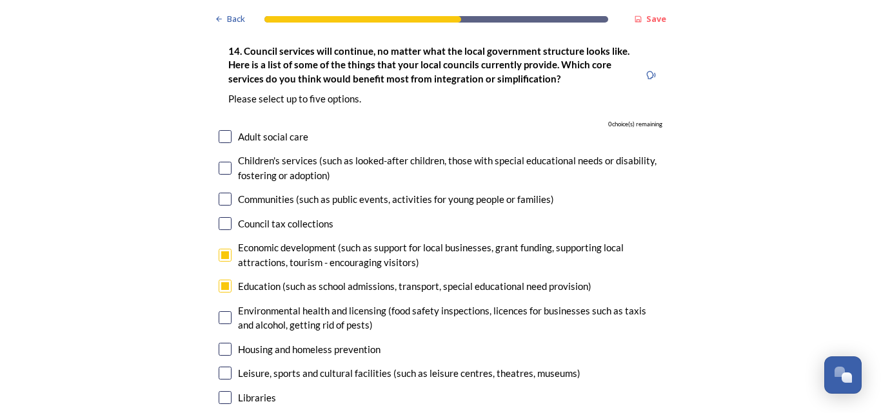
scroll to position [3076, 0]
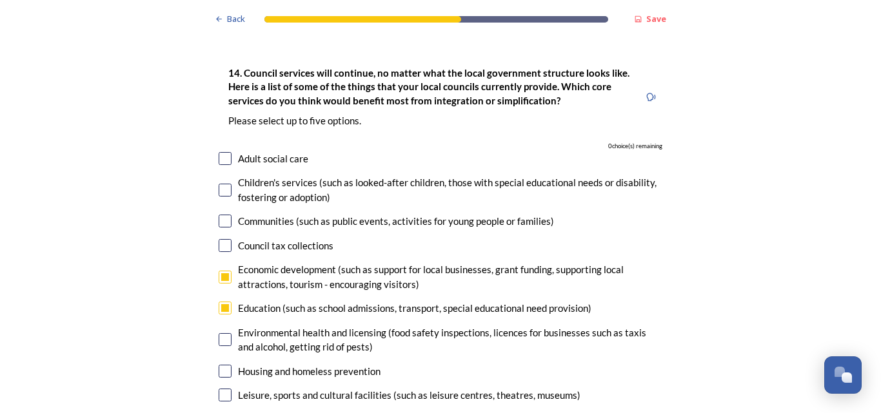
click at [219, 271] on input "checkbox" at bounding box center [225, 277] width 13 height 13
checkbox input "false"
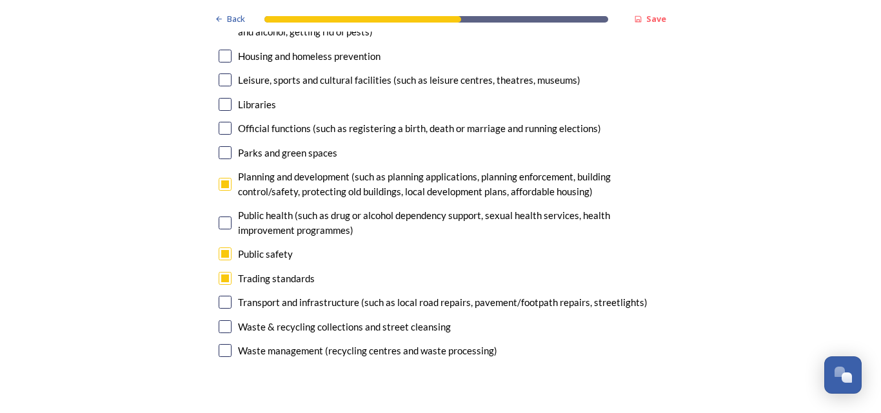
scroll to position [3399, 0]
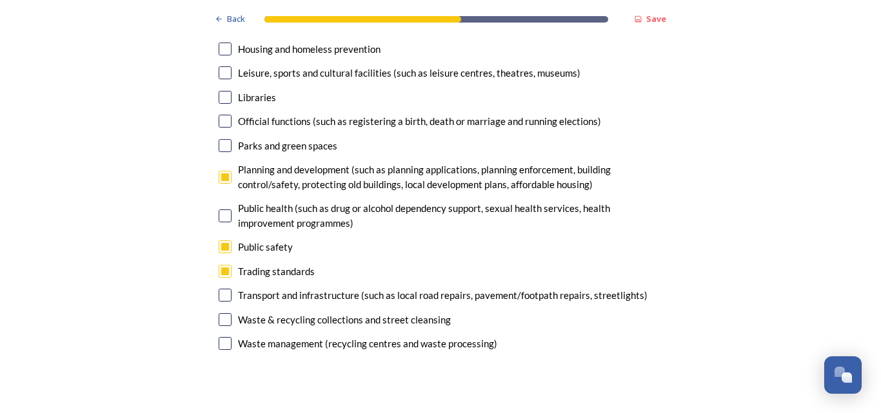
click at [219, 289] on input "checkbox" at bounding box center [225, 295] width 13 height 13
checkbox input "true"
click at [221, 265] on input "checkbox" at bounding box center [225, 271] width 13 height 13
checkbox input "false"
click at [219, 313] on input "checkbox" at bounding box center [225, 319] width 13 height 13
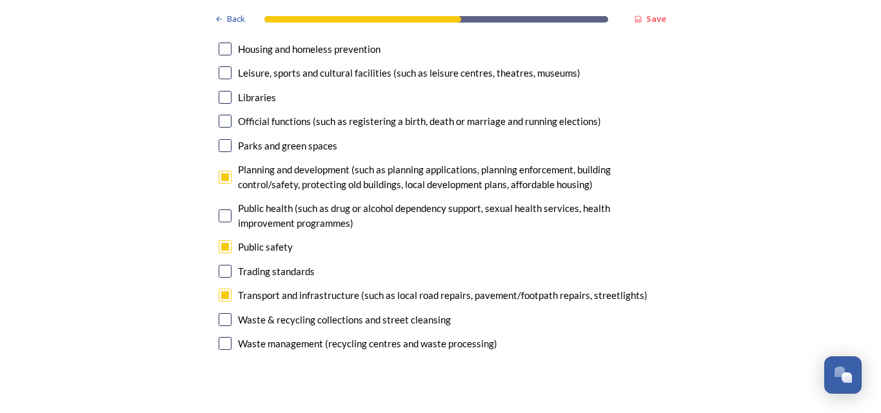
checkbox input "true"
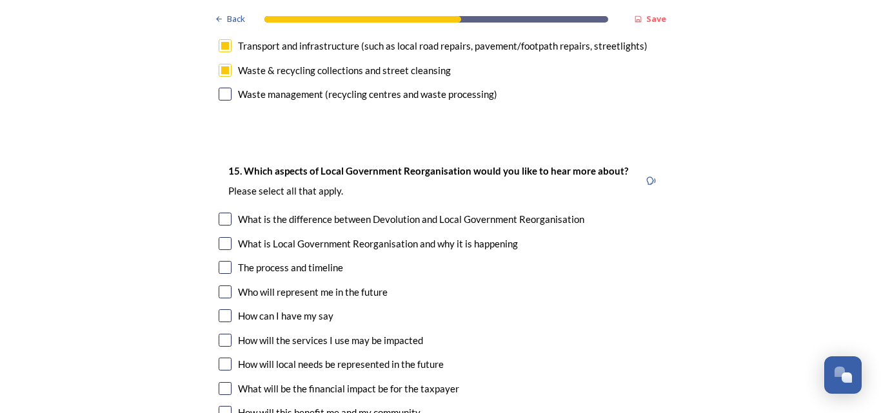
scroll to position [3678, 0]
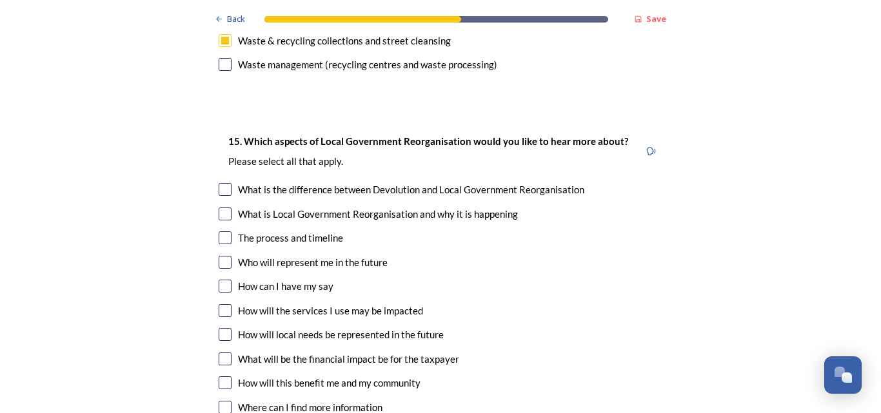
click at [221, 256] on input "checkbox" at bounding box center [225, 262] width 13 height 13
checkbox input "true"
click at [219, 280] on input "checkbox" at bounding box center [225, 286] width 13 height 13
checkbox input "true"
click at [219, 304] on input "checkbox" at bounding box center [225, 310] width 13 height 13
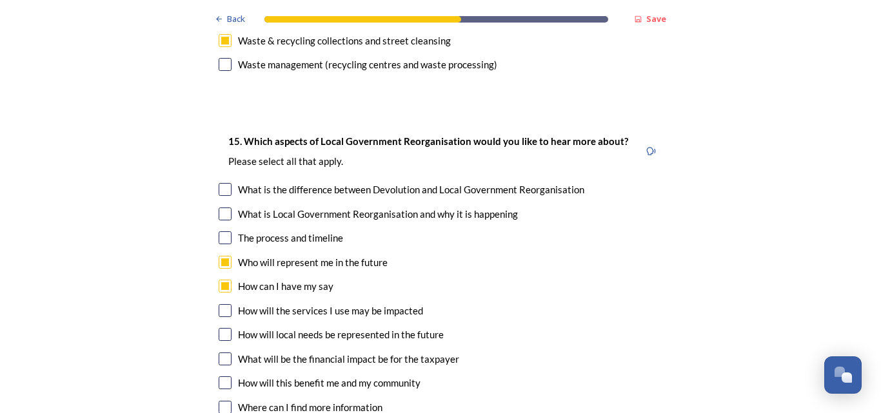
checkbox input "true"
click at [219, 328] on input "checkbox" at bounding box center [225, 334] width 13 height 13
checkbox input "true"
click at [220, 353] on input "checkbox" at bounding box center [225, 359] width 13 height 13
checkbox input "true"
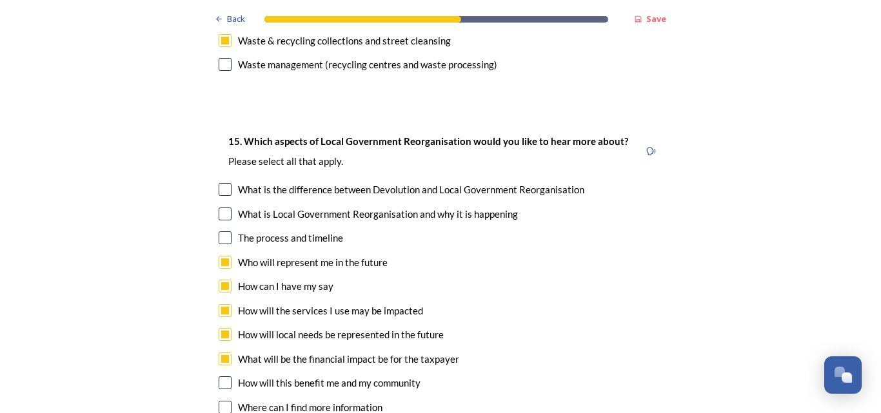
click at [219, 377] on input "checkbox" at bounding box center [225, 383] width 13 height 13
checkbox input "true"
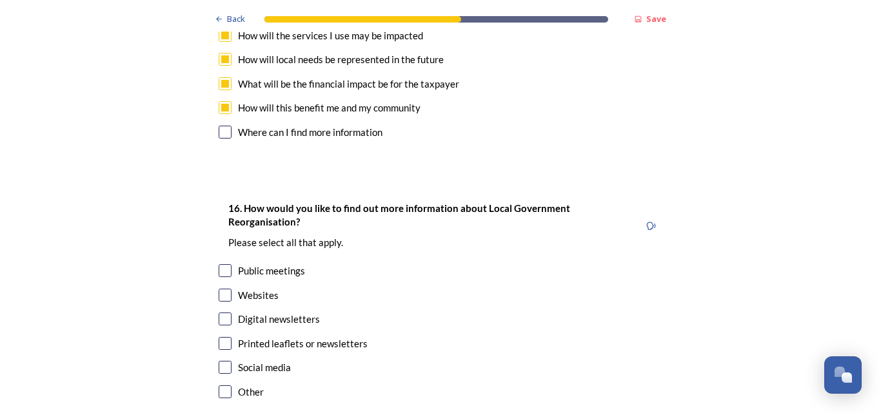
scroll to position [3975, 0]
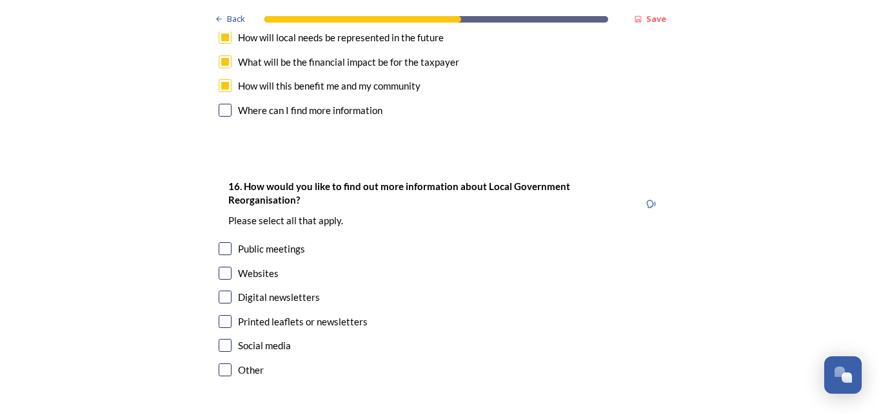
click at [219, 267] on input "checkbox" at bounding box center [225, 273] width 13 height 13
checkbox input "true"
click at [219, 291] on input "checkbox" at bounding box center [225, 297] width 13 height 13
checkbox input "true"
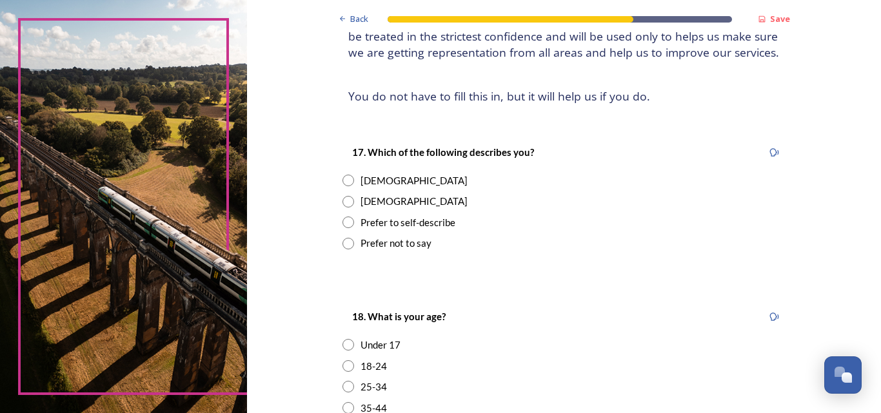
scroll to position [135, 0]
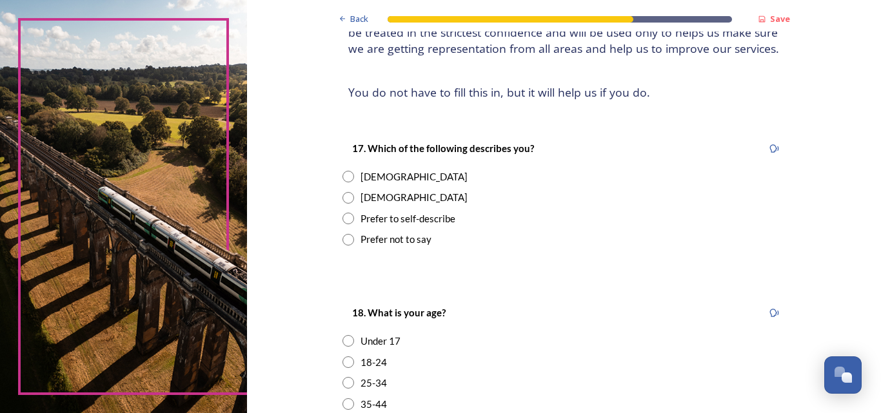
click at [343, 198] on input "radio" at bounding box center [349, 198] width 12 height 12
radio input "true"
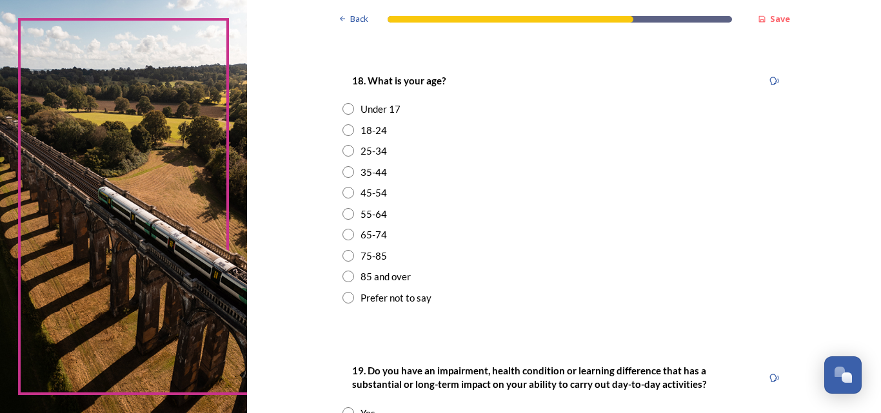
scroll to position [387, 0]
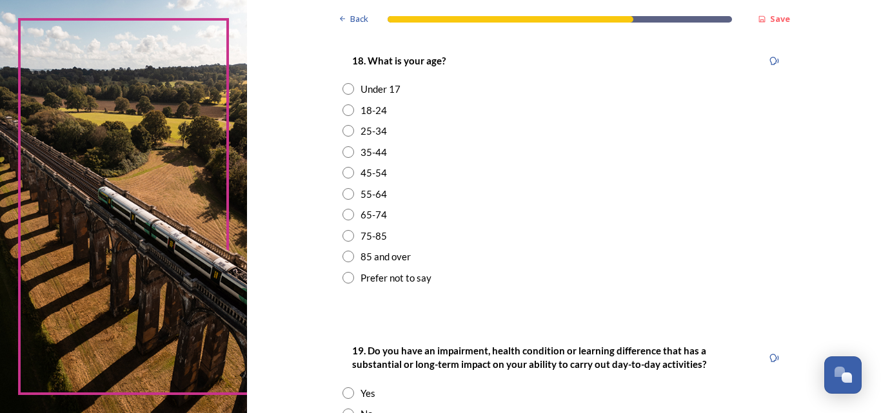
click at [343, 237] on input "radio" at bounding box center [349, 236] width 12 height 12
radio input "true"
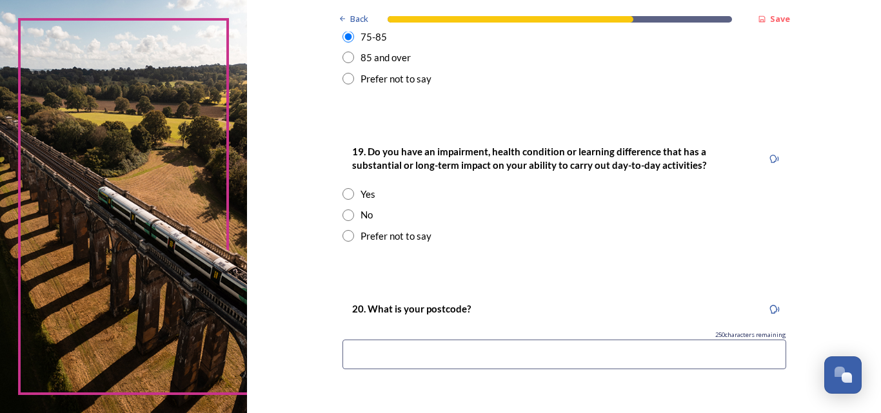
scroll to position [588, 0]
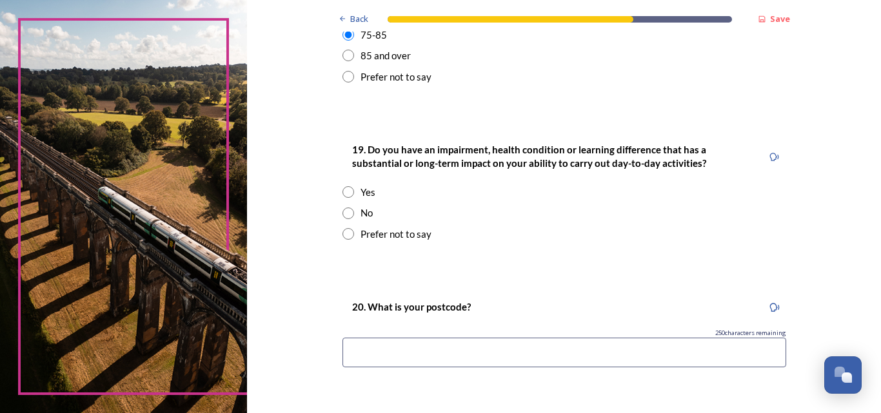
click at [343, 215] on input "radio" at bounding box center [349, 214] width 12 height 12
radio input "true"
click at [377, 358] on input at bounding box center [565, 353] width 444 height 30
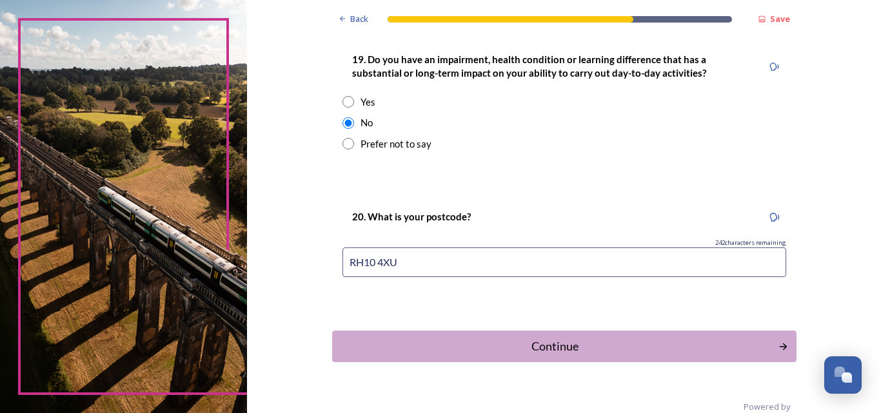
scroll to position [682, 0]
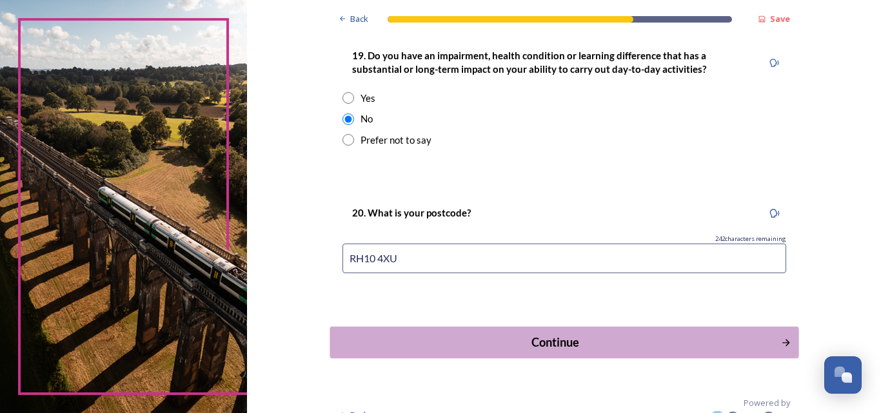
type input "RH10 4XU"
click at [581, 339] on div "Continue" at bounding box center [555, 342] width 437 height 17
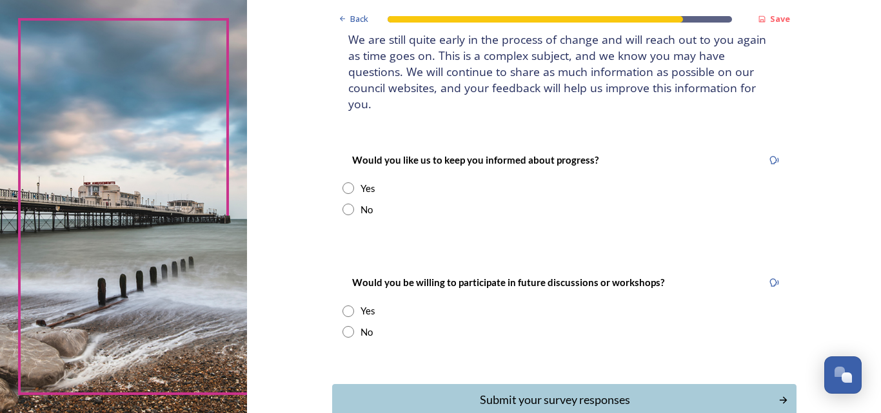
scroll to position [98, 0]
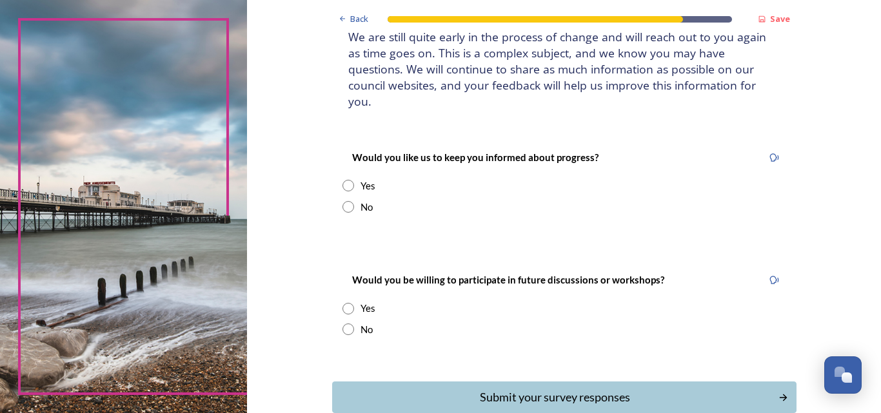
click at [344, 180] on input "radio" at bounding box center [349, 186] width 12 height 12
radio input "true"
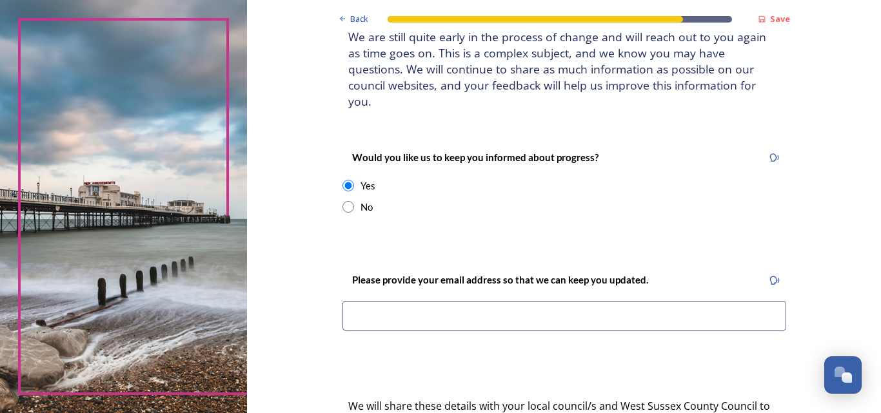
click at [358, 303] on input at bounding box center [565, 316] width 444 height 30
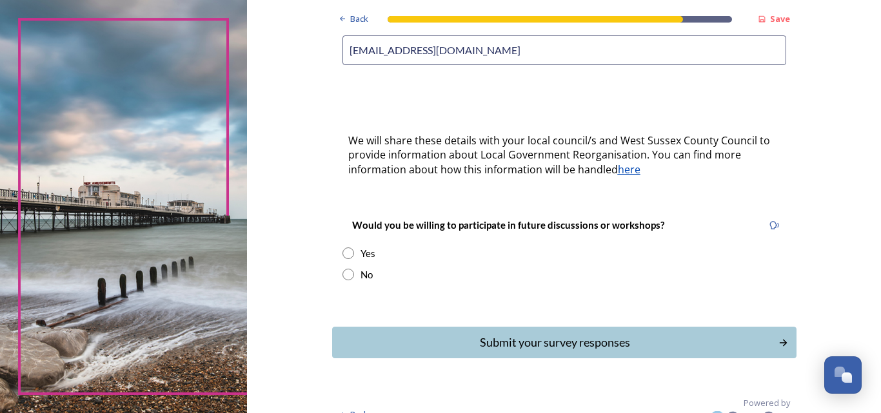
scroll to position [368, 0]
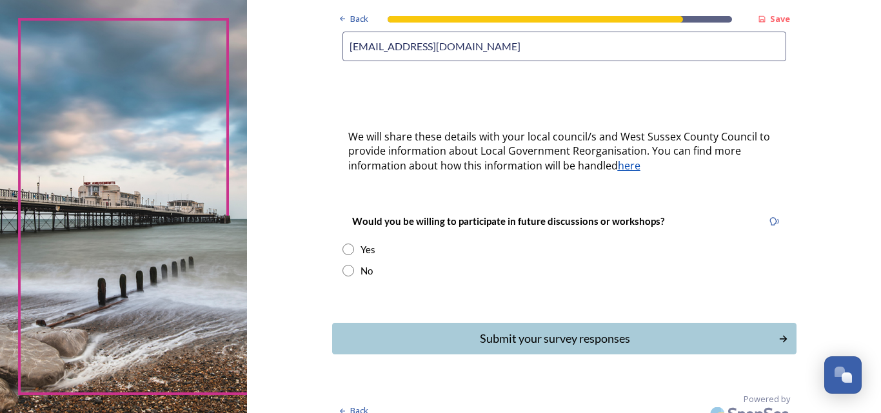
type input "[EMAIL_ADDRESS][DOMAIN_NAME]"
click at [343, 244] on input "radio" at bounding box center [349, 250] width 12 height 12
radio input "true"
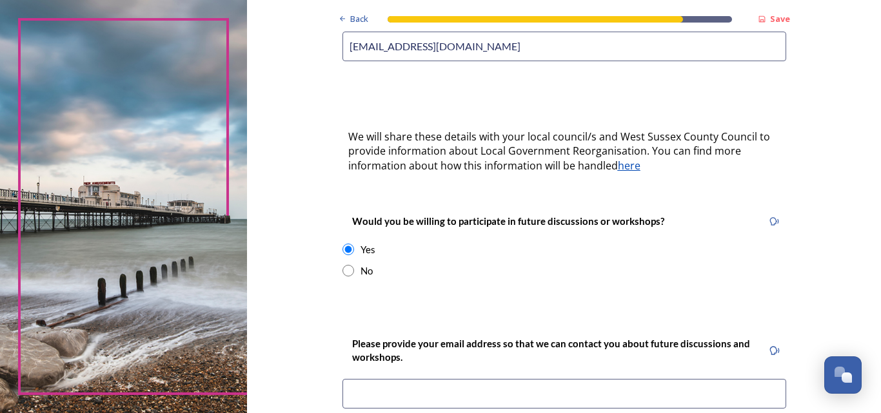
click at [344, 265] on input "radio" at bounding box center [349, 271] width 12 height 12
radio input "true"
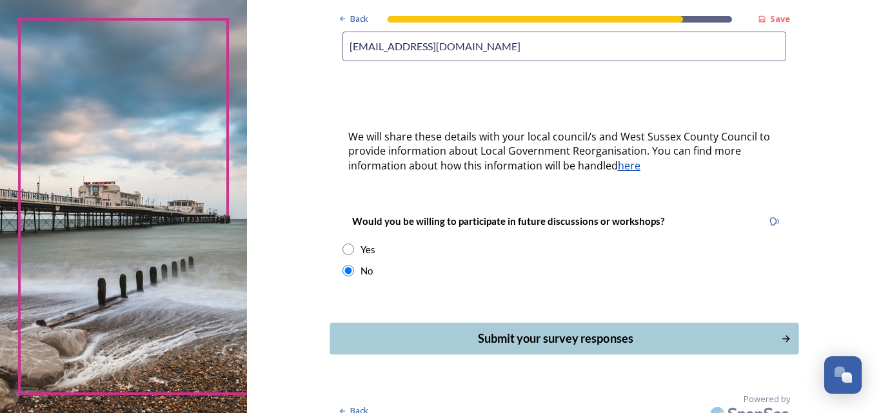
click at [581, 330] on div "Submit your survey responses" at bounding box center [555, 338] width 437 height 17
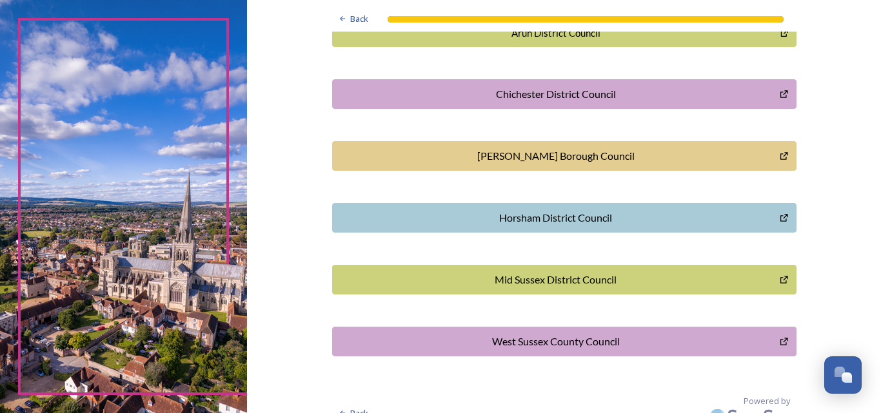
scroll to position [401, 0]
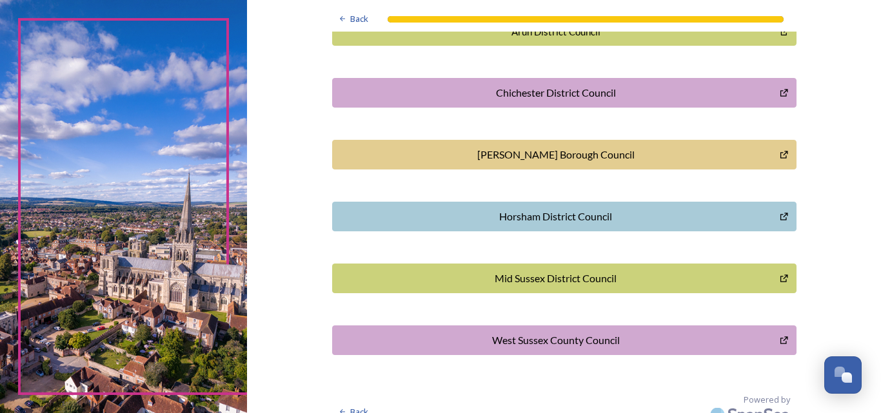
click at [601, 273] on div "Mid Sussex District Council" at bounding box center [556, 278] width 434 height 15
